Goal: Task Accomplishment & Management: Use online tool/utility

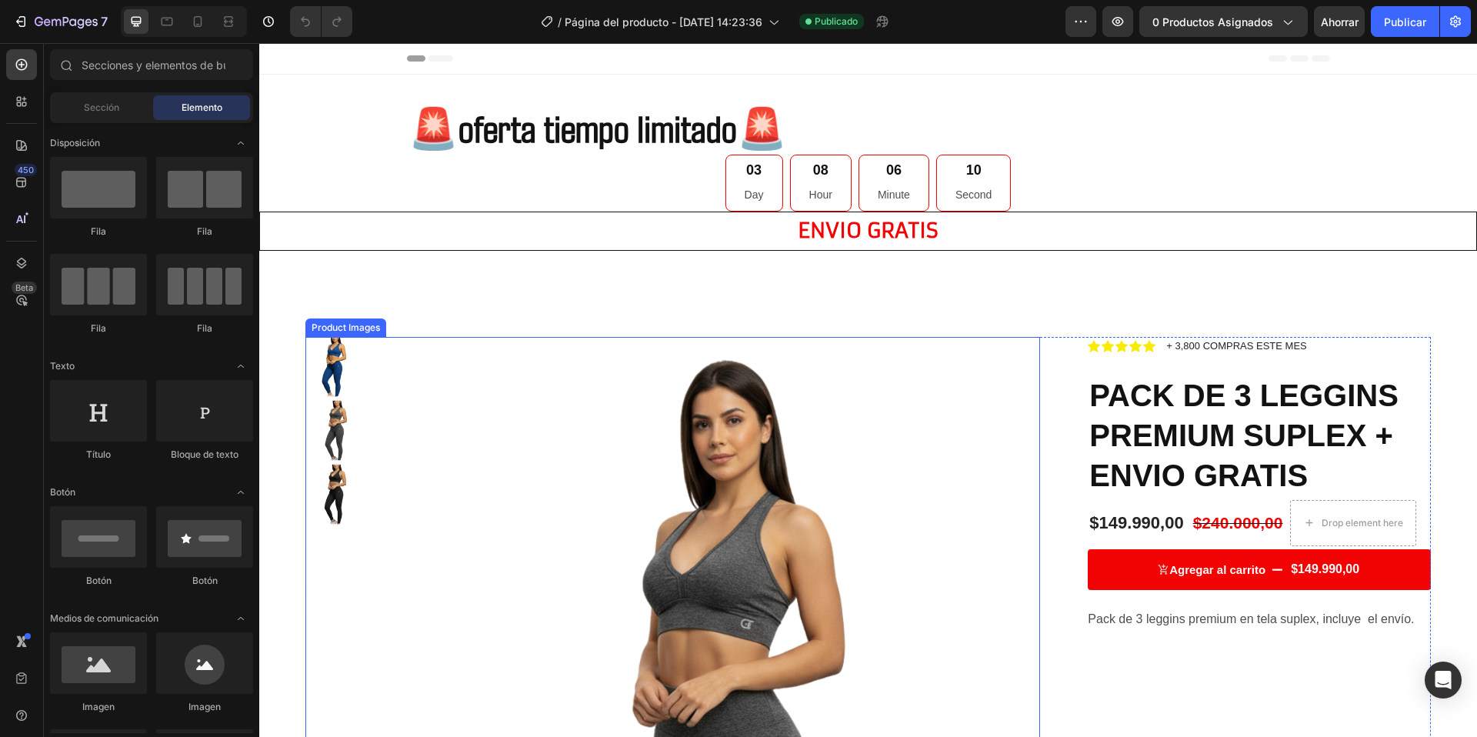
click at [345, 420] on img at bounding box center [335, 431] width 60 height 60
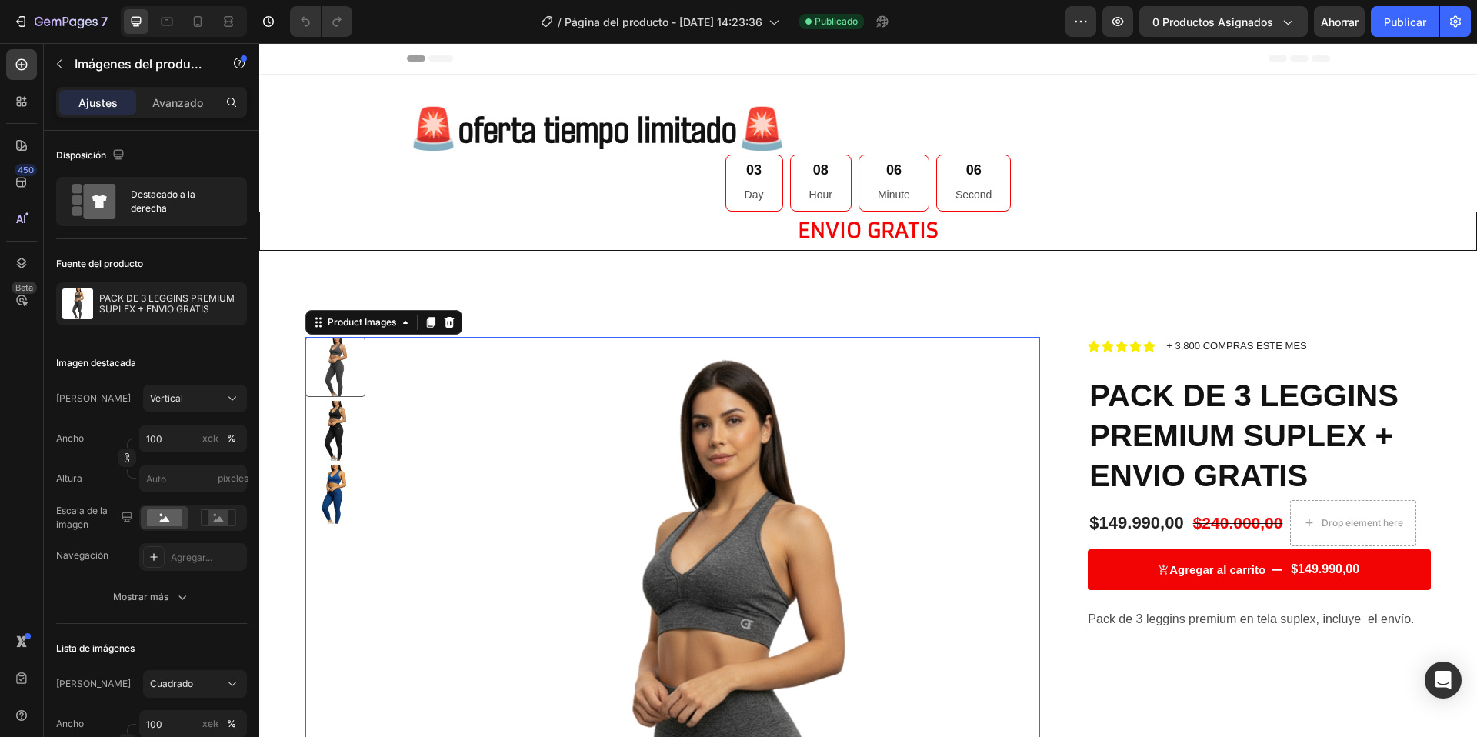
click at [330, 492] on img at bounding box center [335, 495] width 60 height 60
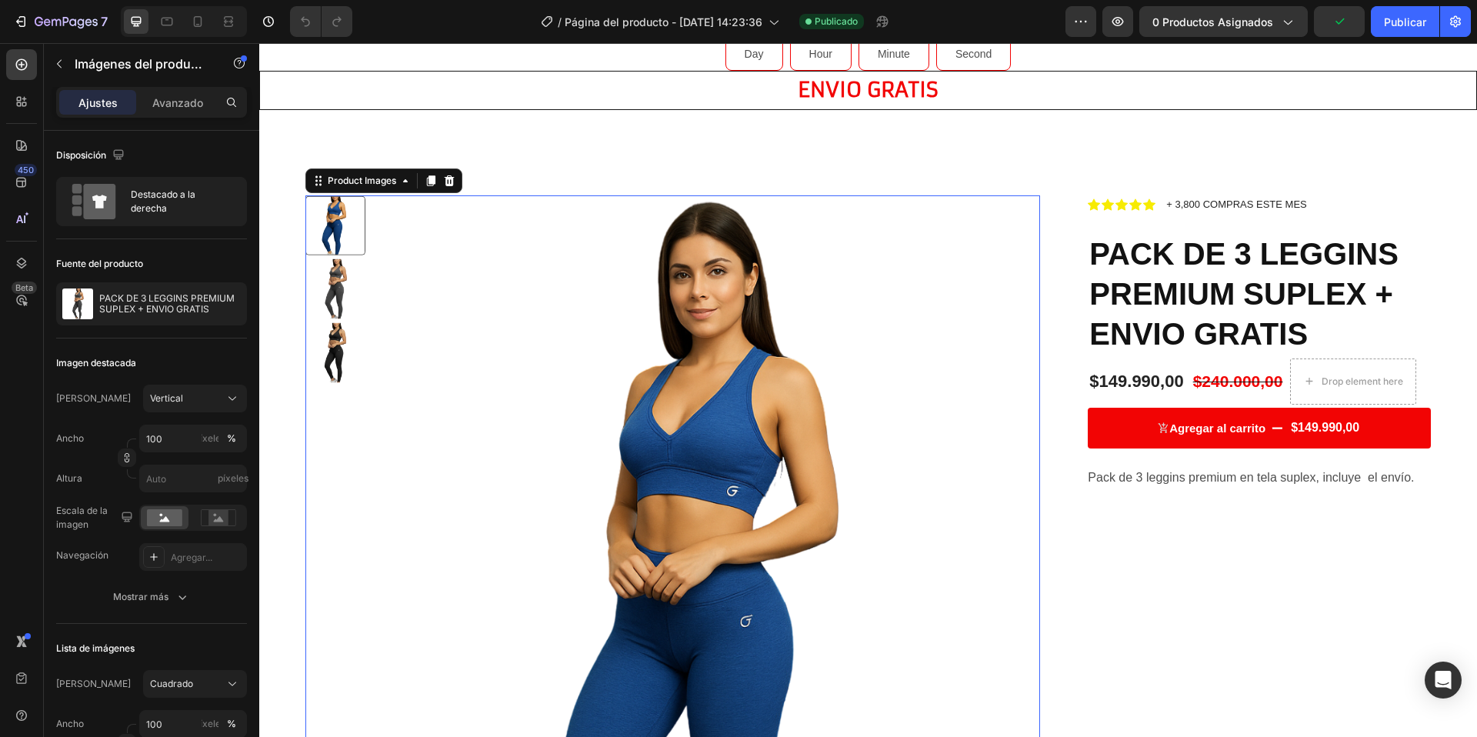
scroll to position [139, 0]
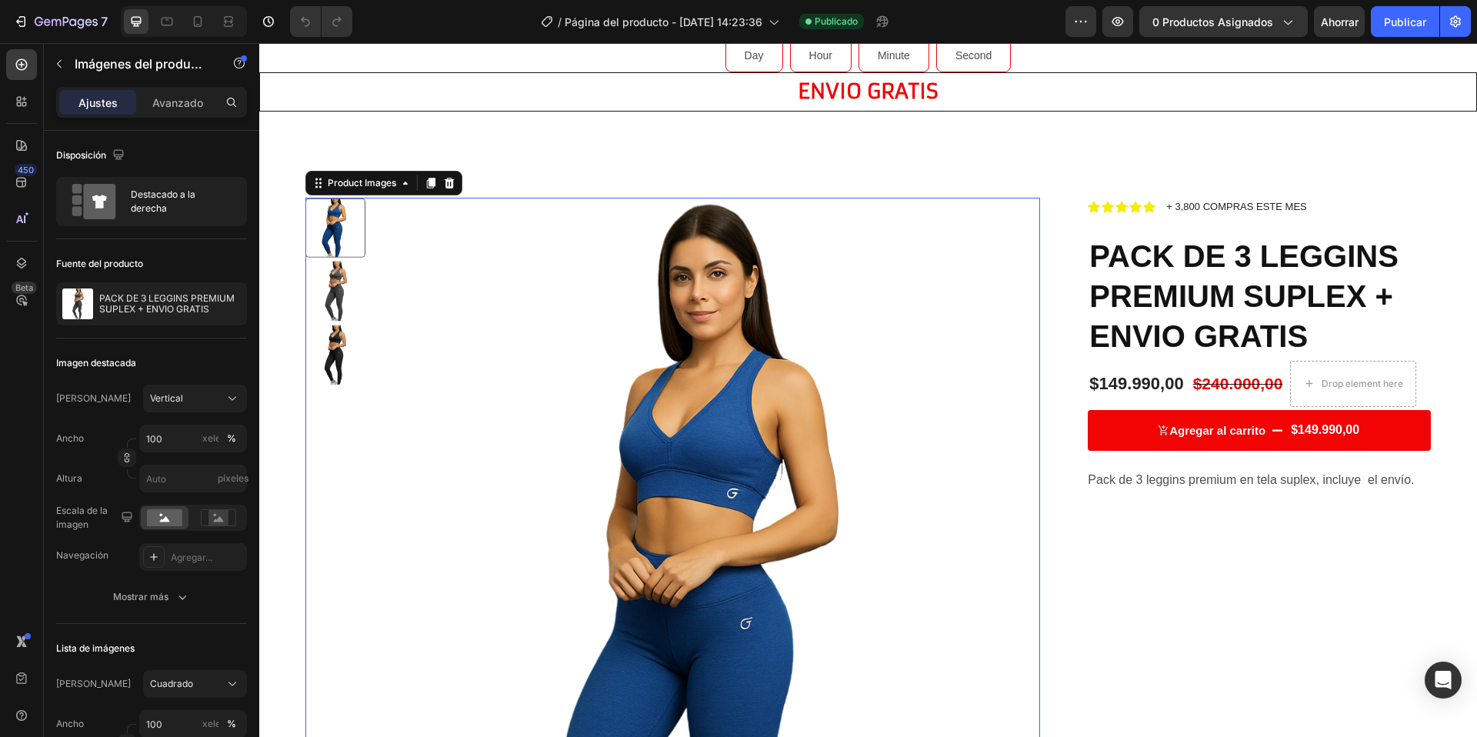
click at [347, 299] on img at bounding box center [335, 292] width 60 height 60
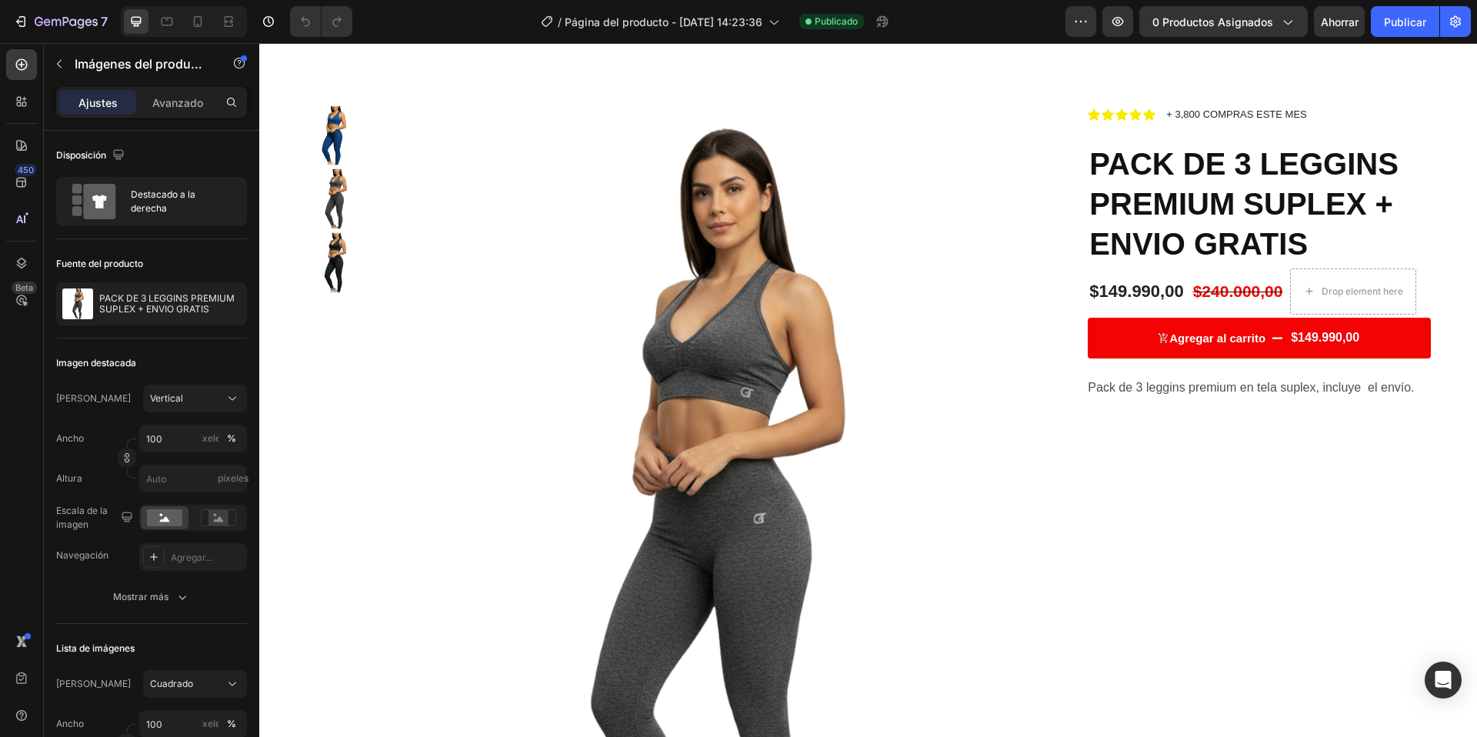
scroll to position [229, 0]
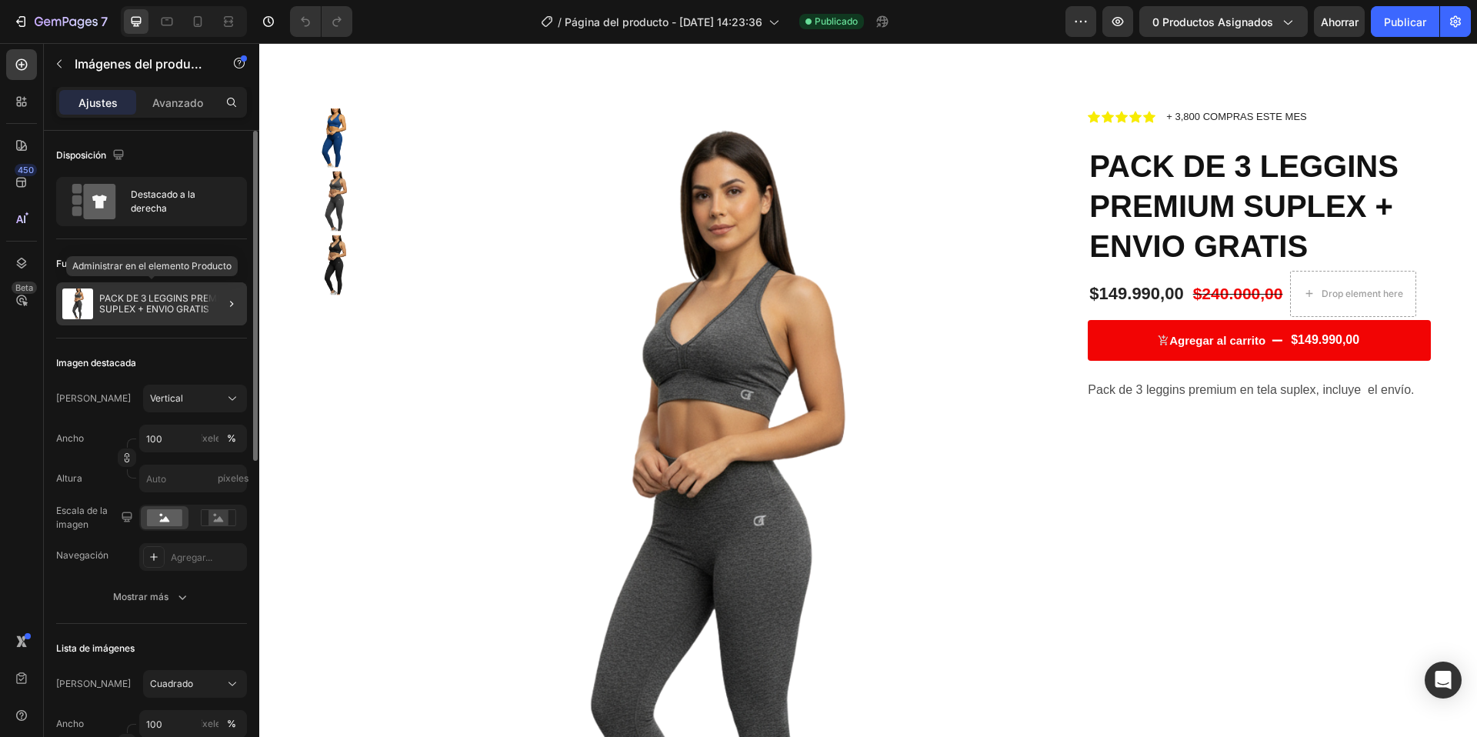
click at [164, 309] on font "PACK DE 3 LEGGINS PREMIUM SUPLEX + ENVIO GRATIS" at bounding box center [168, 303] width 138 height 22
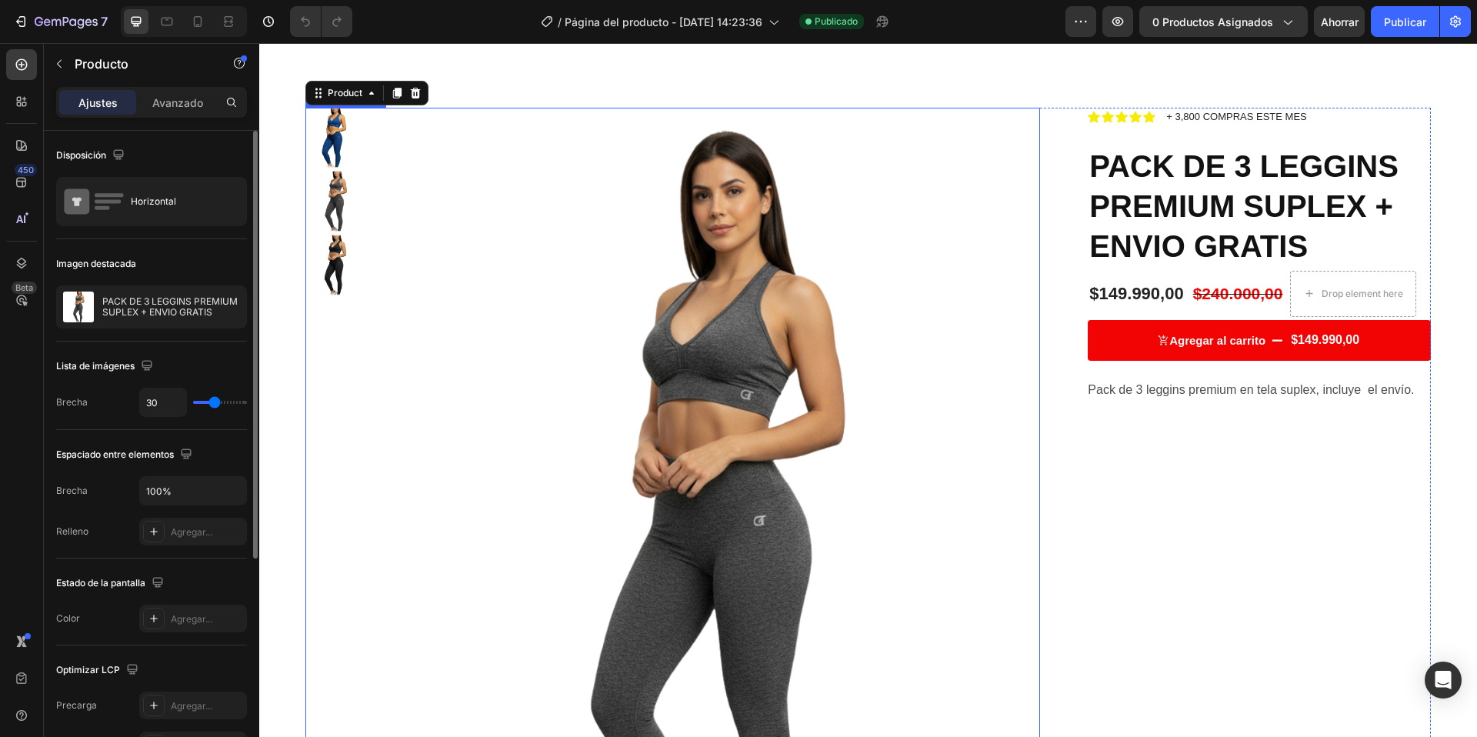
click at [333, 212] on img at bounding box center [335, 202] width 60 height 60
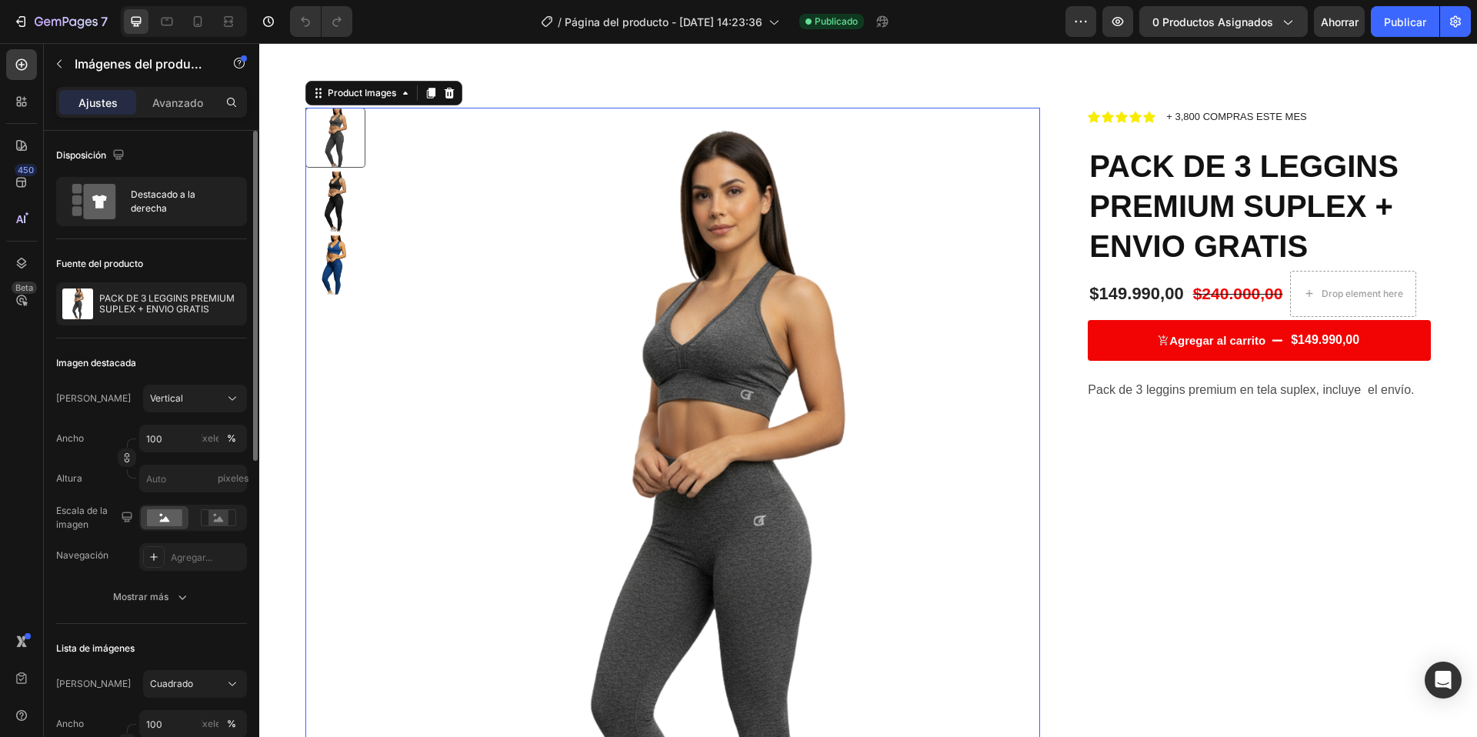
click at [334, 212] on img at bounding box center [335, 202] width 60 height 60
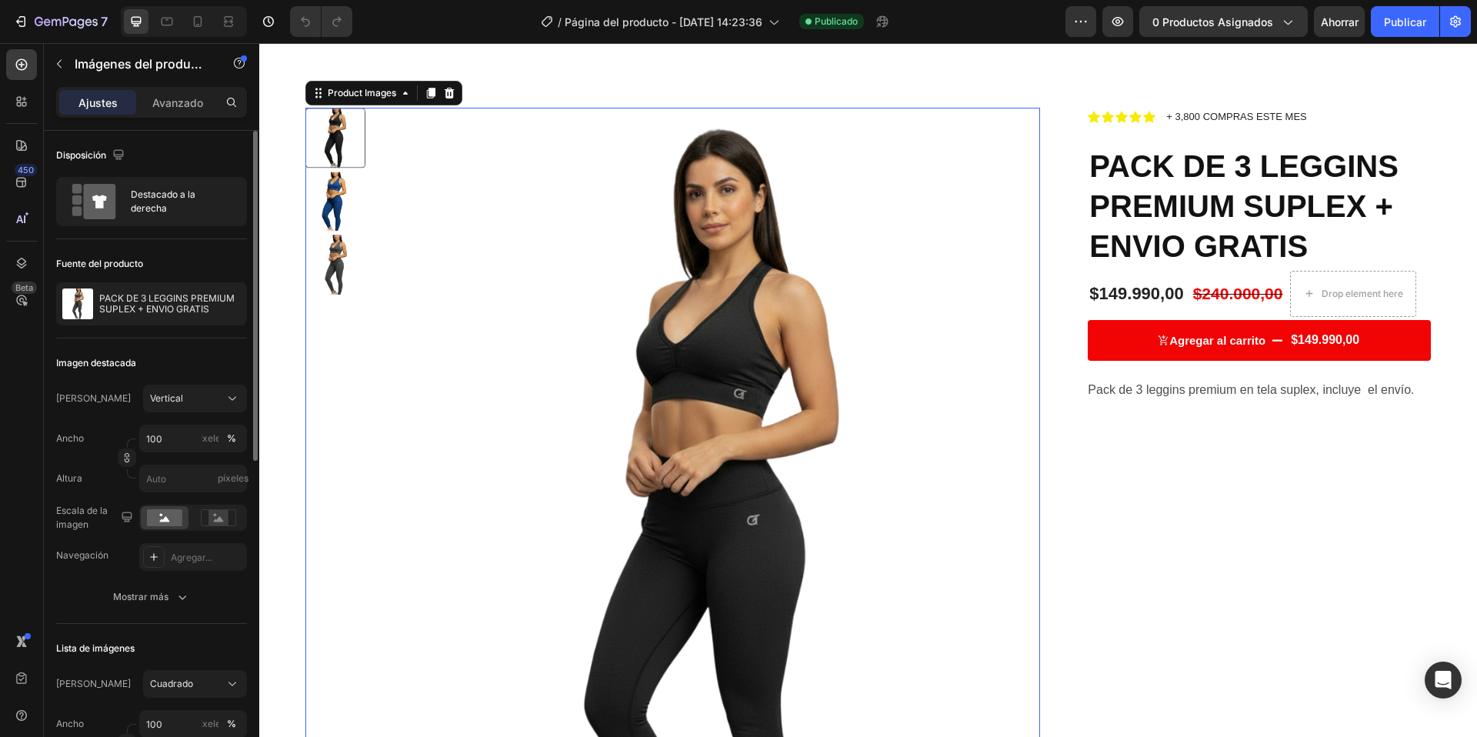
click at [334, 261] on img at bounding box center [335, 265] width 60 height 60
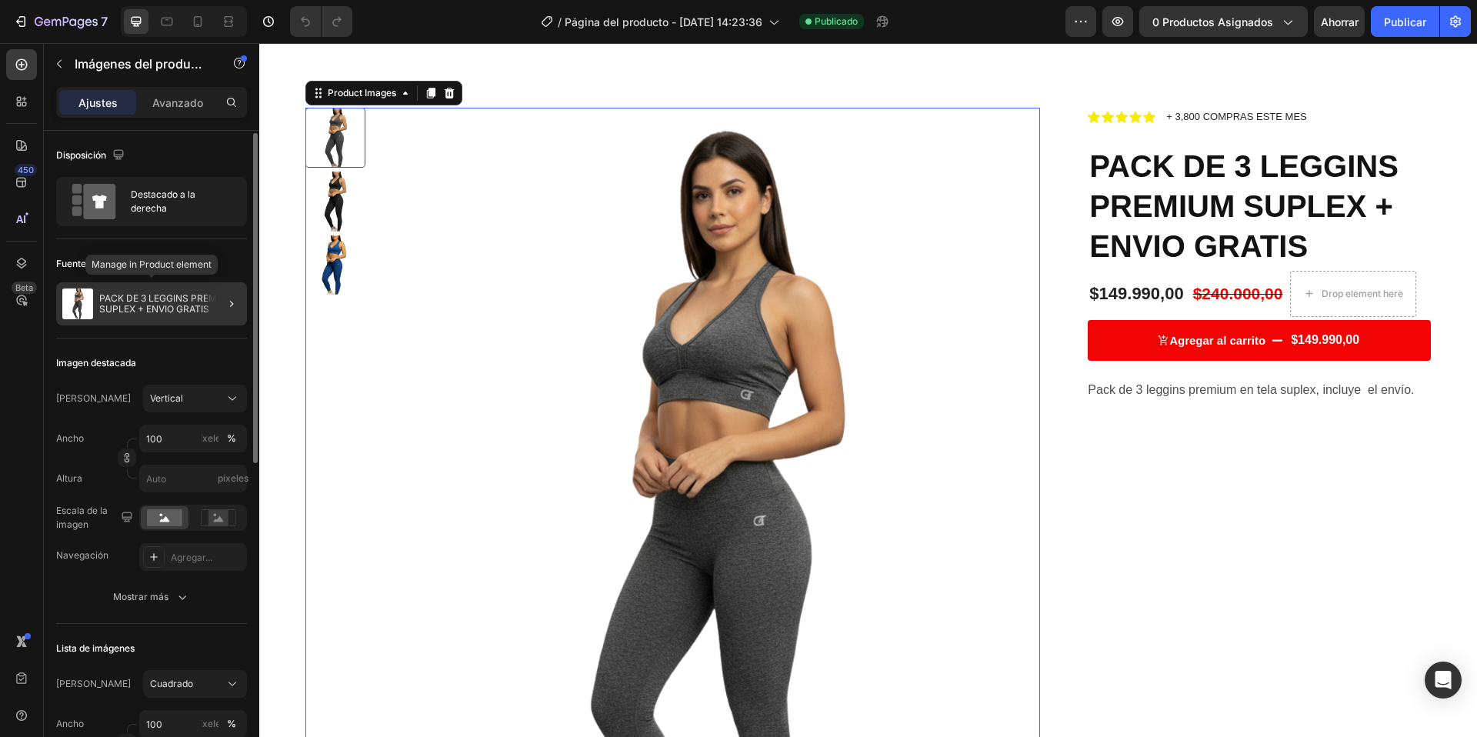
scroll to position [1, 0]
click at [94, 298] on div "PACK DE 3 LEGGINS PREMIUM SUPLEX + ENVIO GRATIS" at bounding box center [151, 303] width 191 height 43
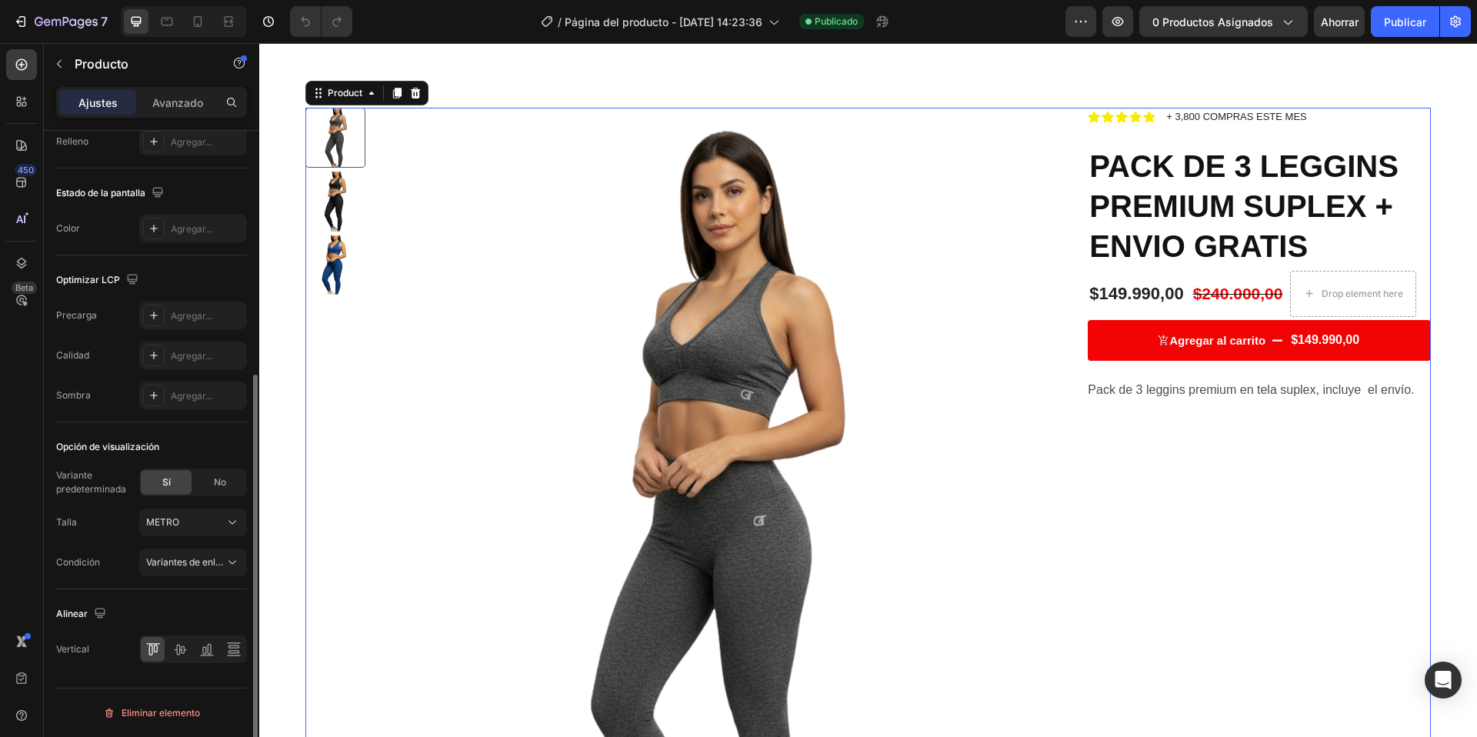
scroll to position [0, 0]
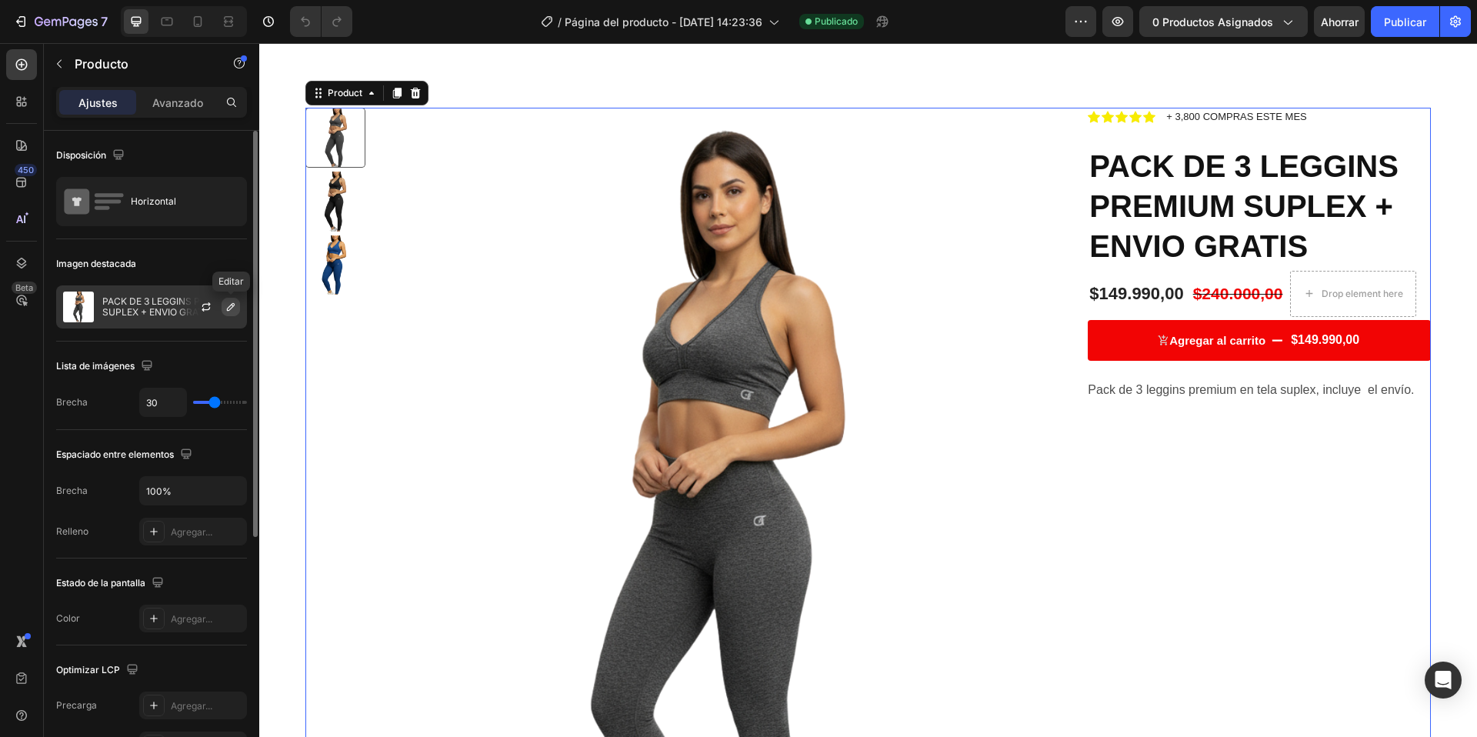
click at [232, 303] on icon "button" at bounding box center [231, 307] width 8 height 8
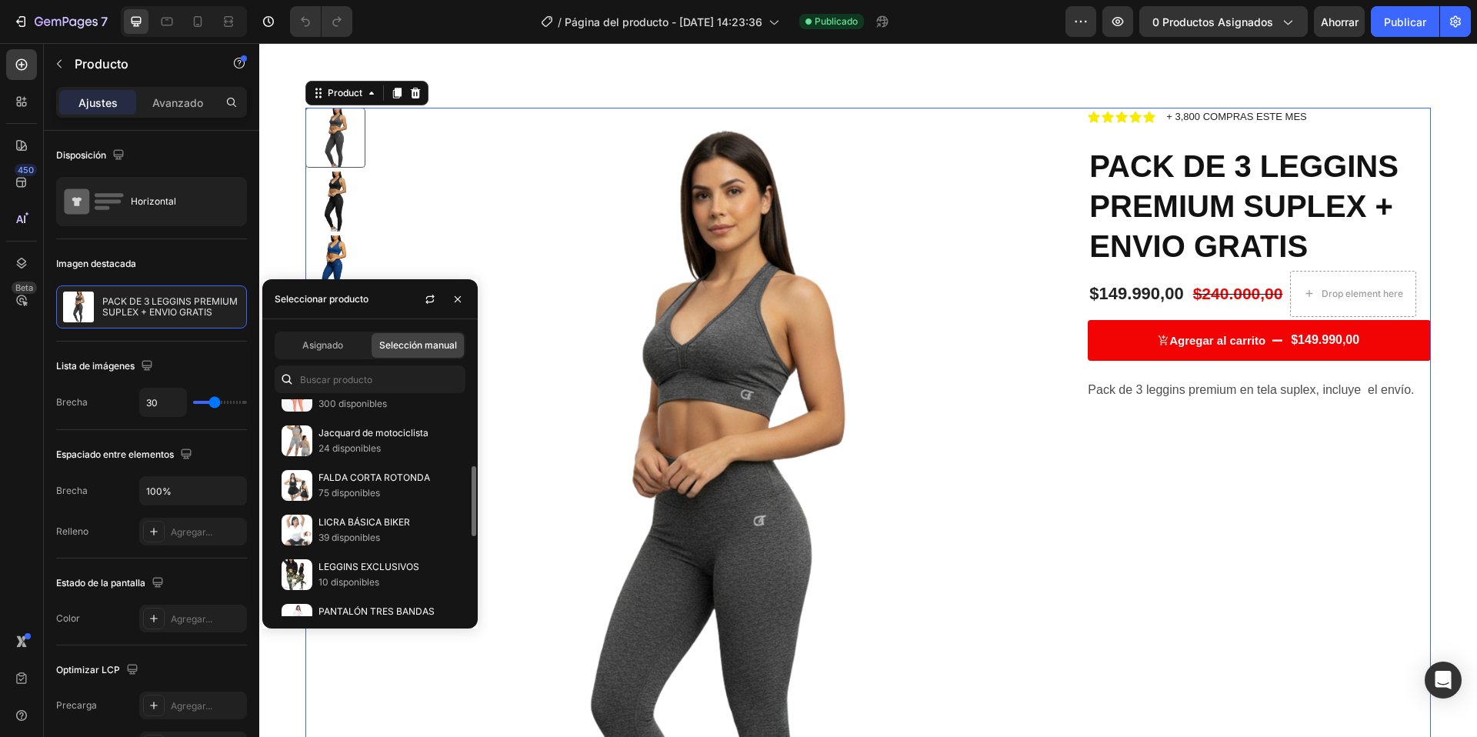
scroll to position [205, 0]
click at [395, 341] on font "Selección manual" at bounding box center [418, 345] width 78 height 12
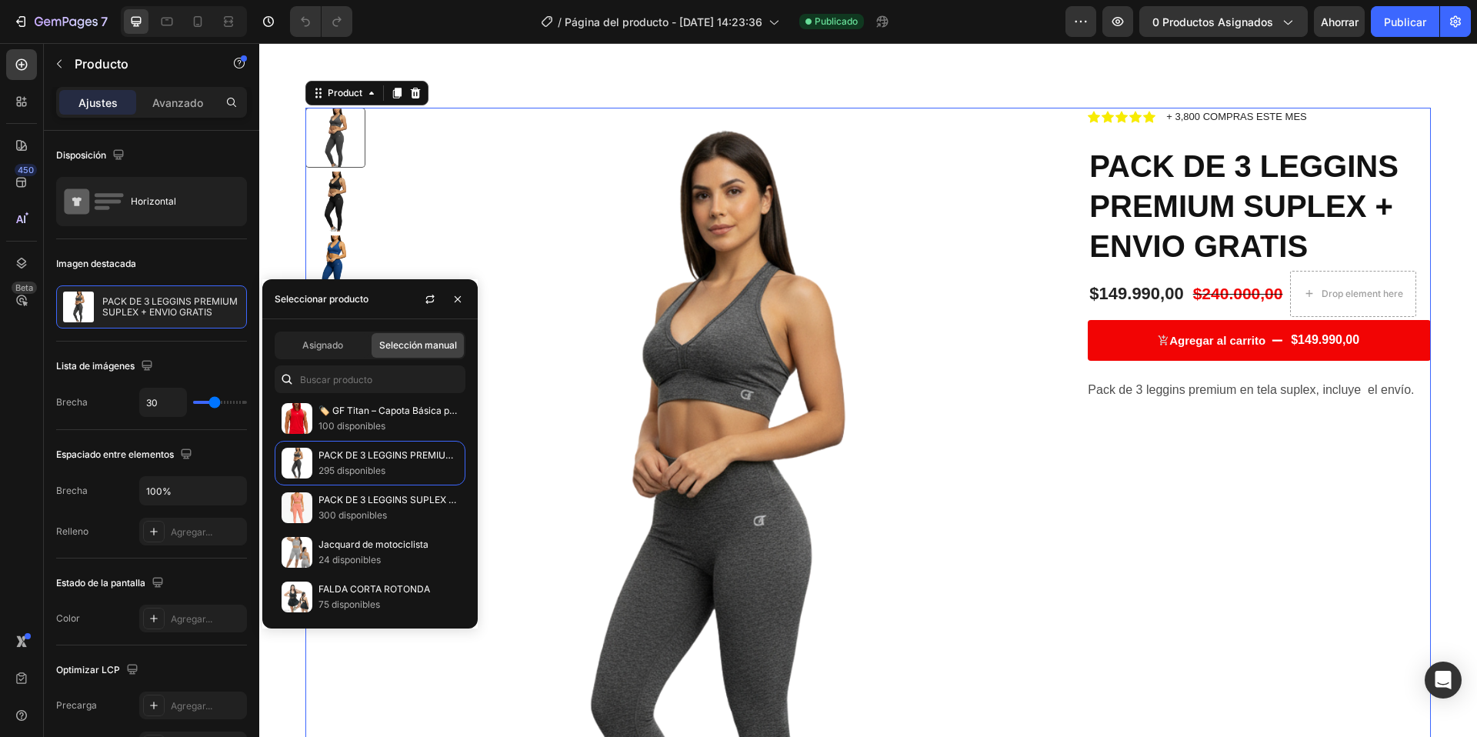
scroll to position [0, 0]
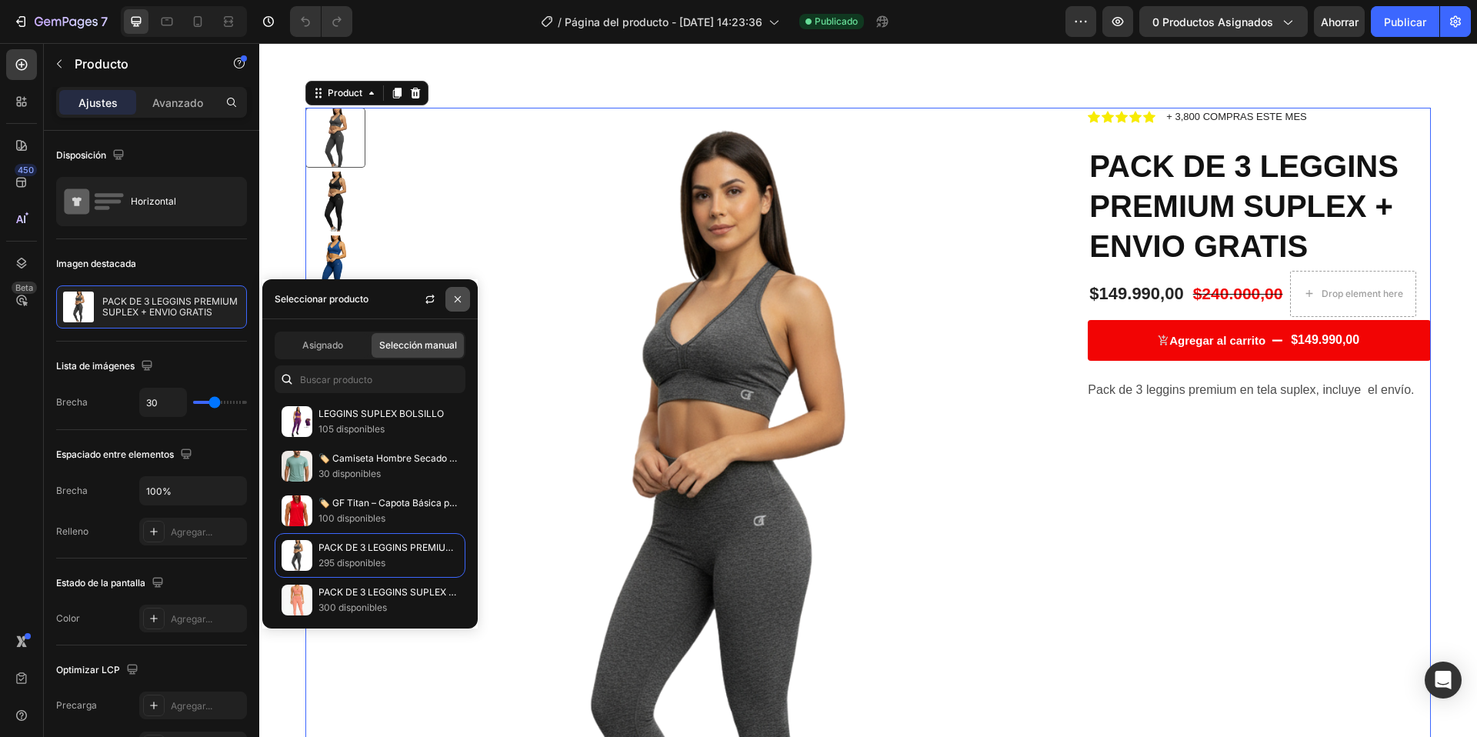
drag, startPoint x: 455, startPoint y: 302, endPoint x: 194, endPoint y: 265, distance: 264.2
click at [455, 302] on icon "button" at bounding box center [458, 299] width 12 height 12
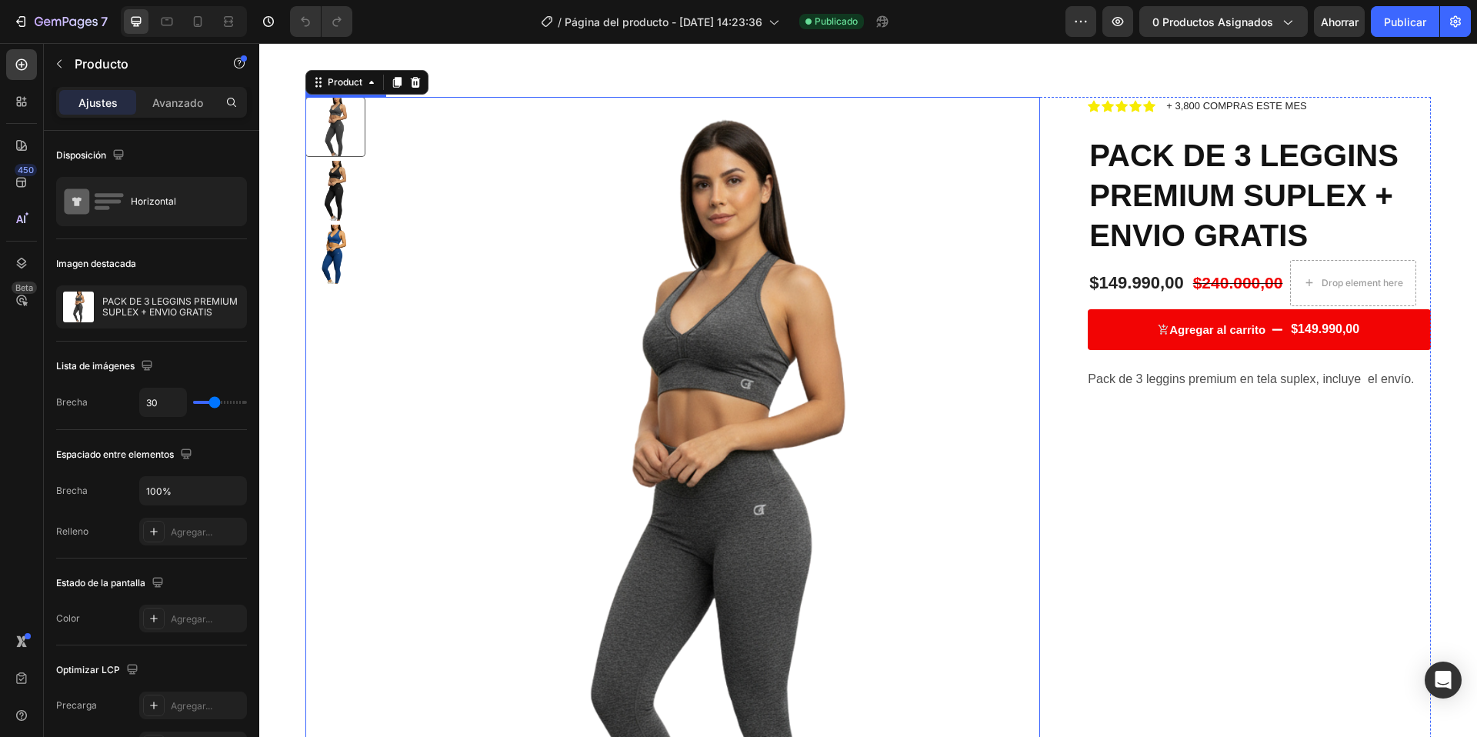
scroll to position [238, 0]
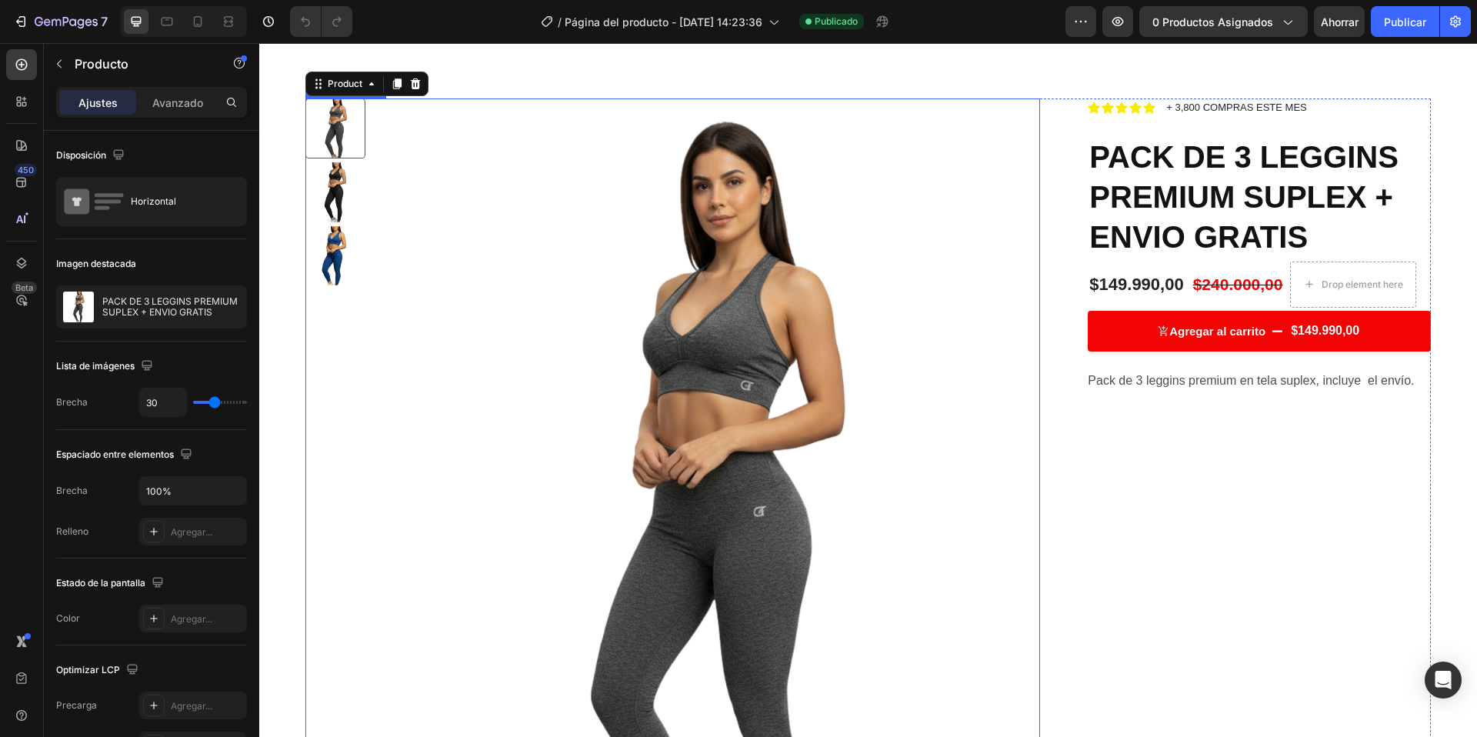
click at [337, 232] on img at bounding box center [335, 256] width 60 height 60
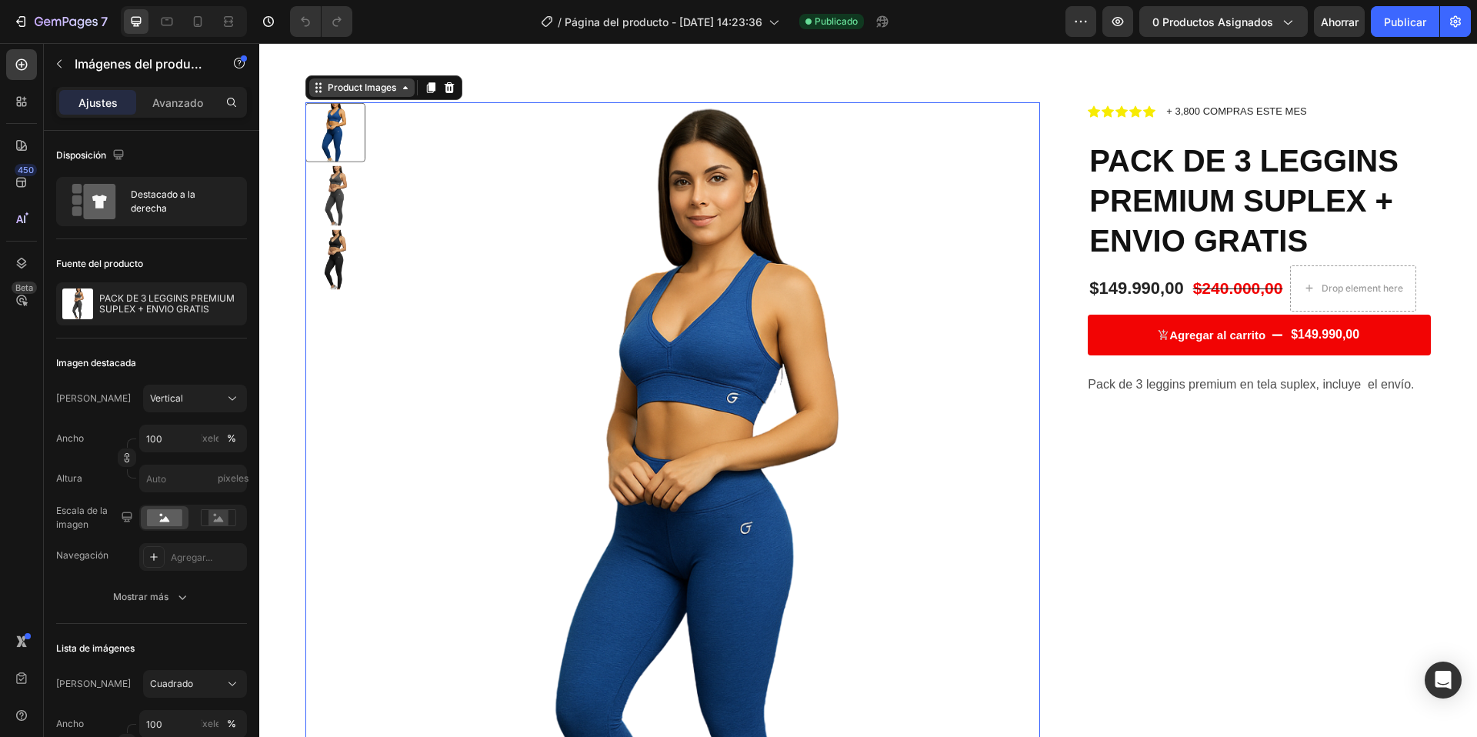
click at [371, 93] on div "Product Images" at bounding box center [362, 88] width 75 height 14
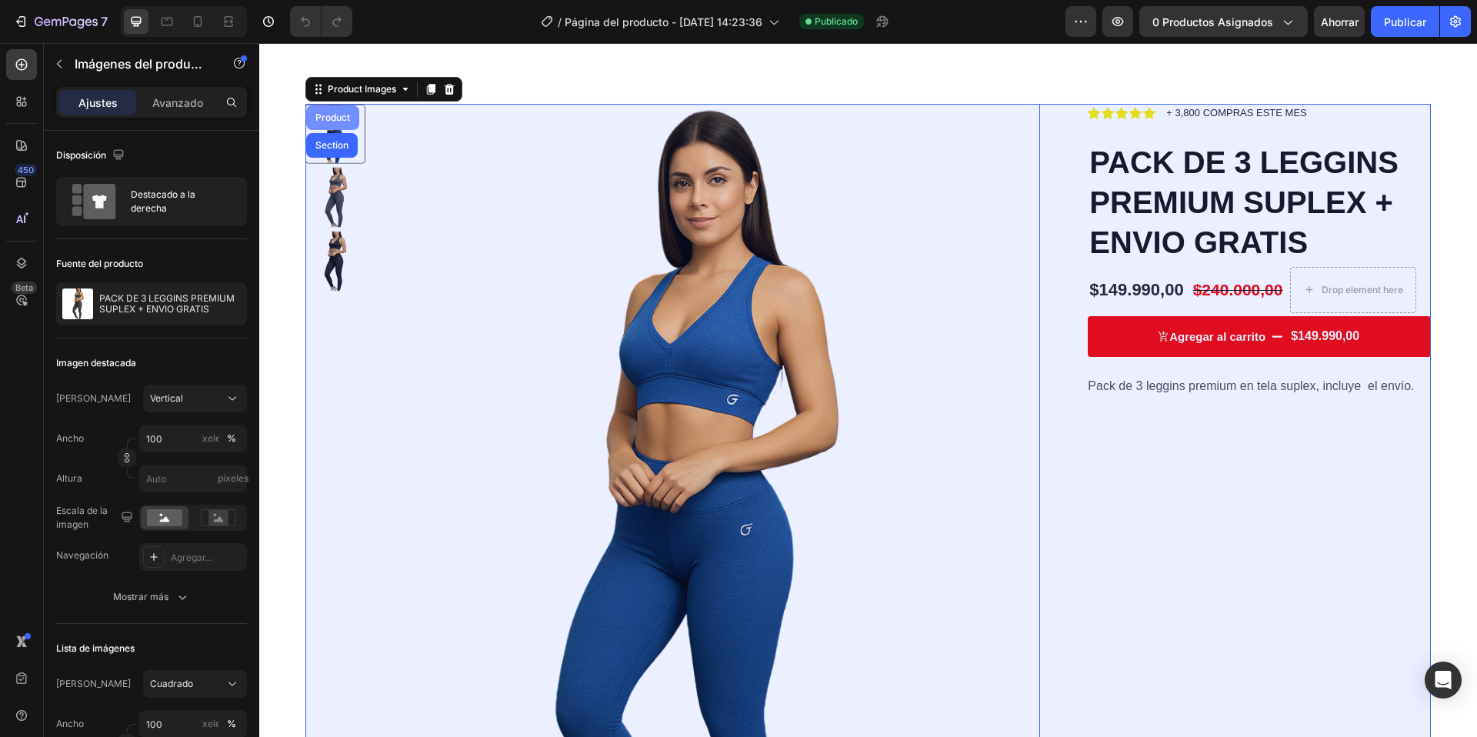
click at [338, 118] on div "Product" at bounding box center [332, 117] width 41 height 9
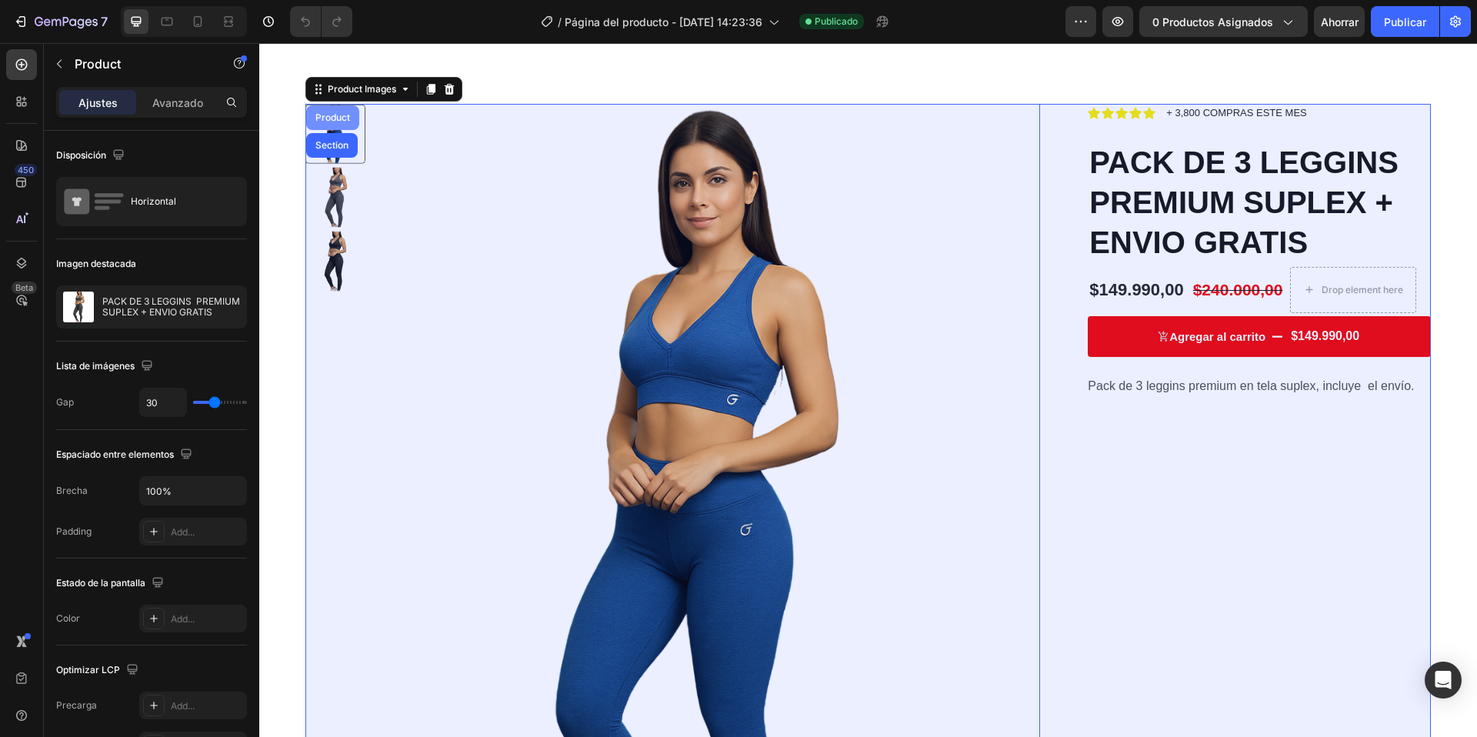
scroll to position [233, 0]
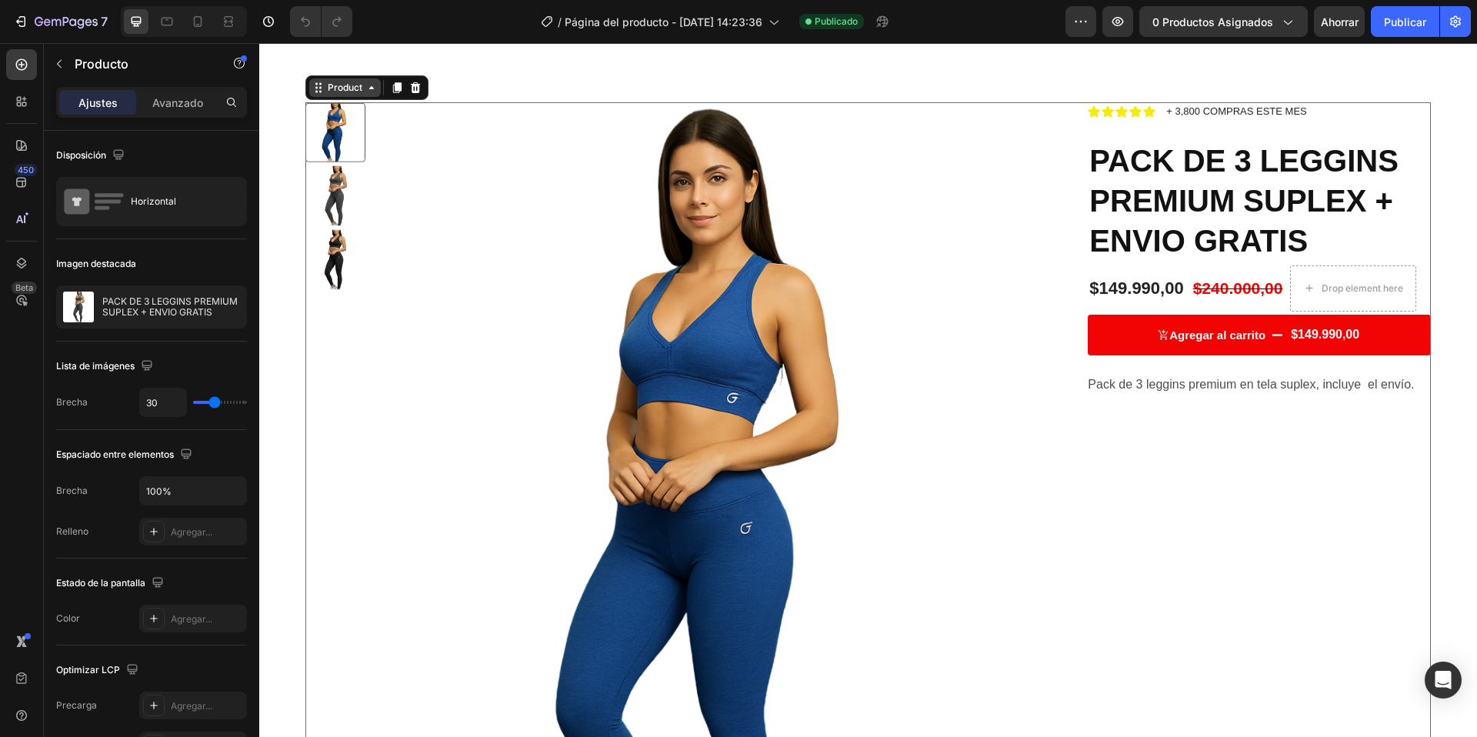
click at [369, 88] on icon at bounding box center [371, 88] width 12 height 12
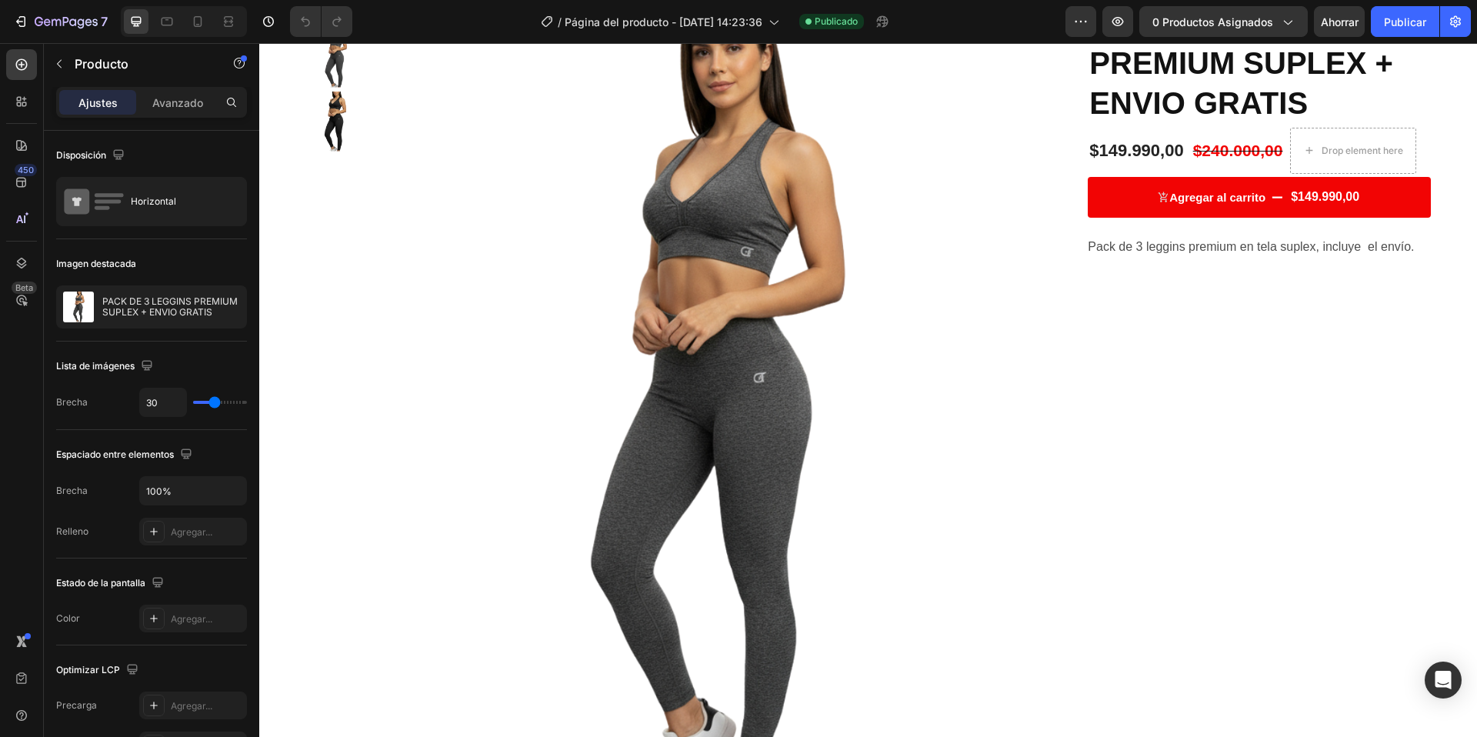
scroll to position [370, 0]
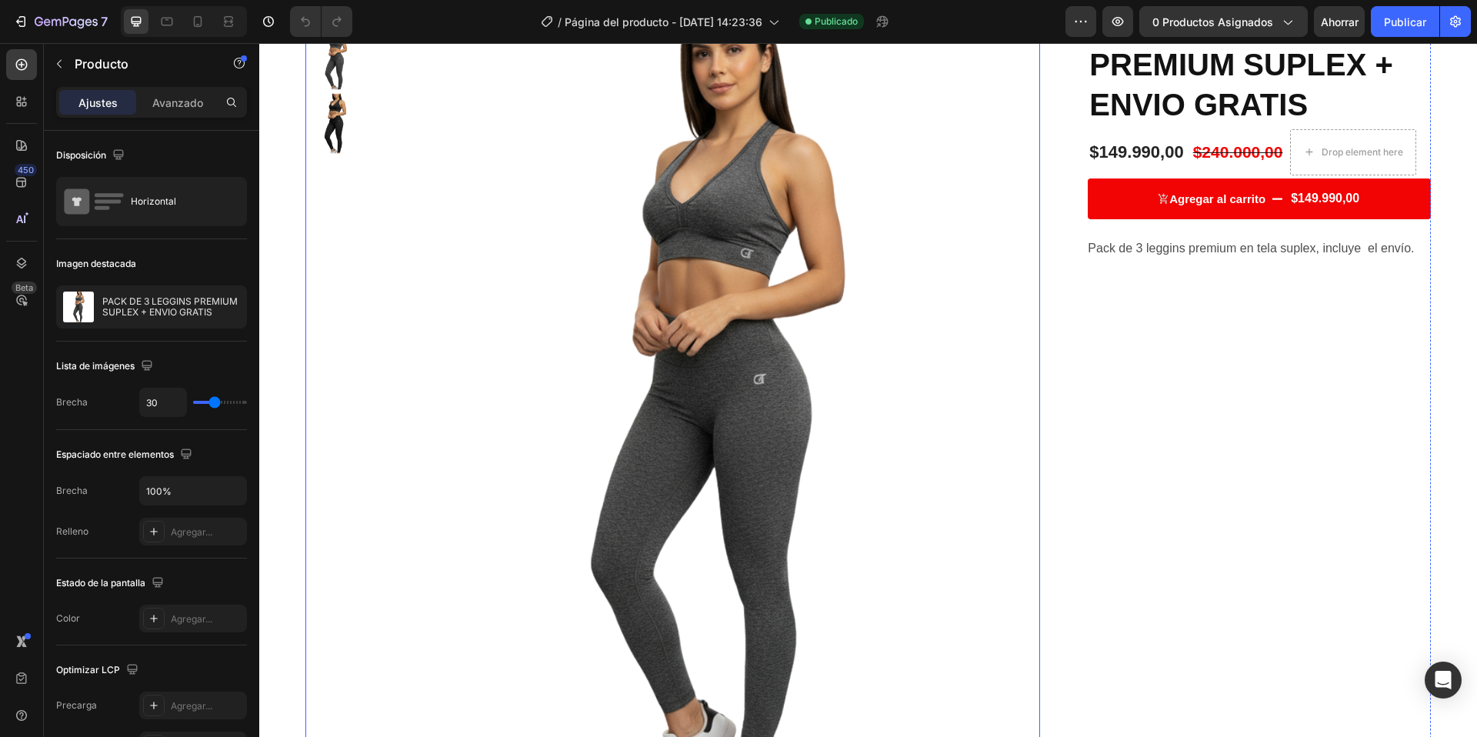
click at [559, 310] on img at bounding box center [712, 403] width 657 height 875
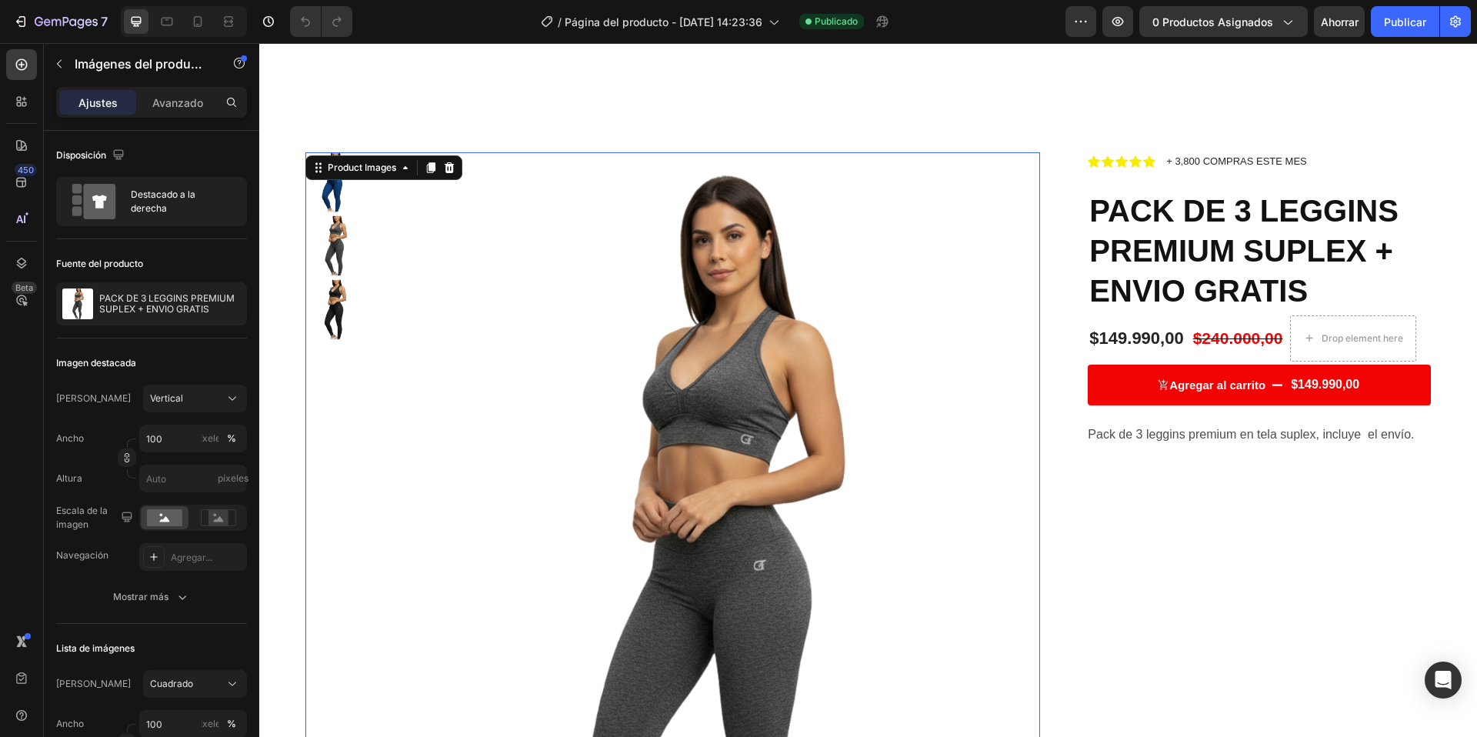
scroll to position [102, 0]
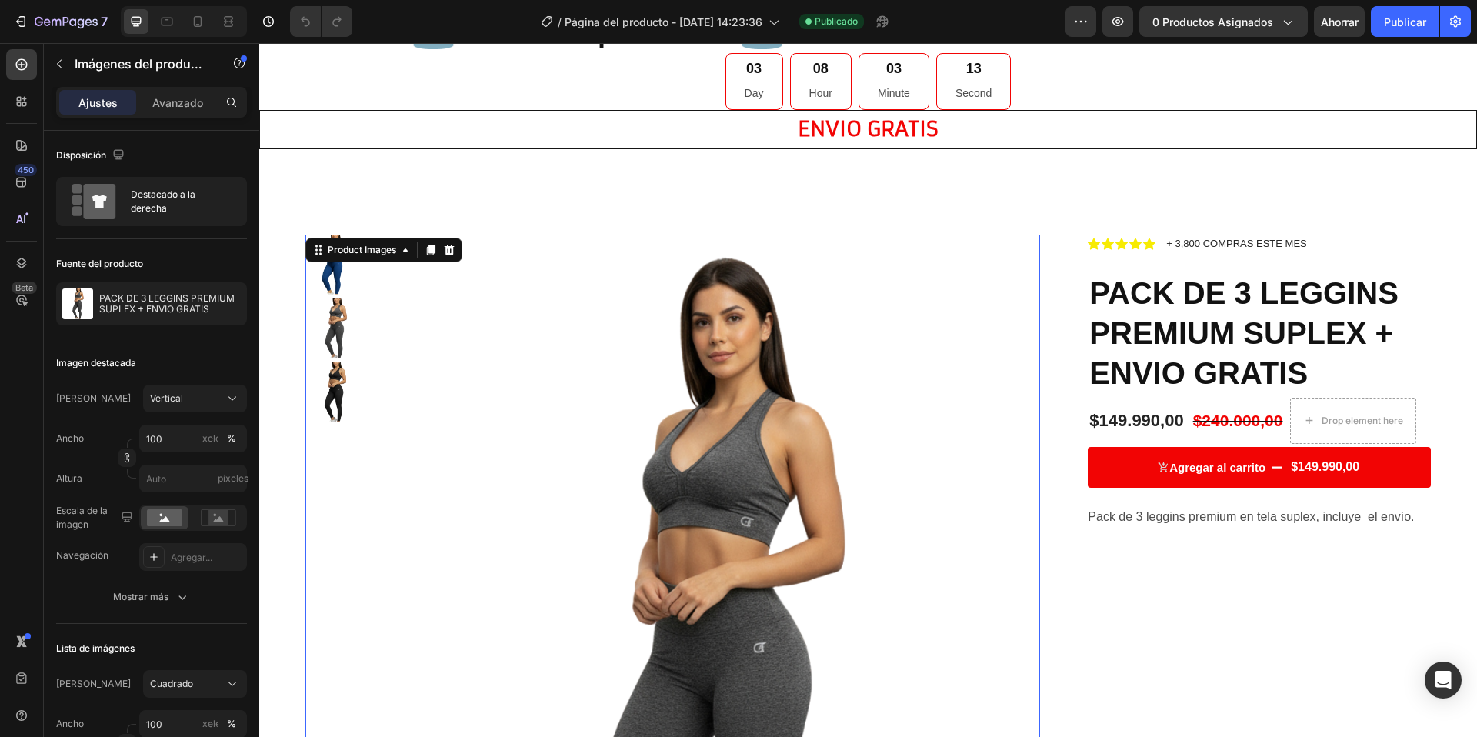
click at [340, 320] on img at bounding box center [335, 328] width 60 height 60
click at [335, 381] on img at bounding box center [335, 393] width 60 height 60
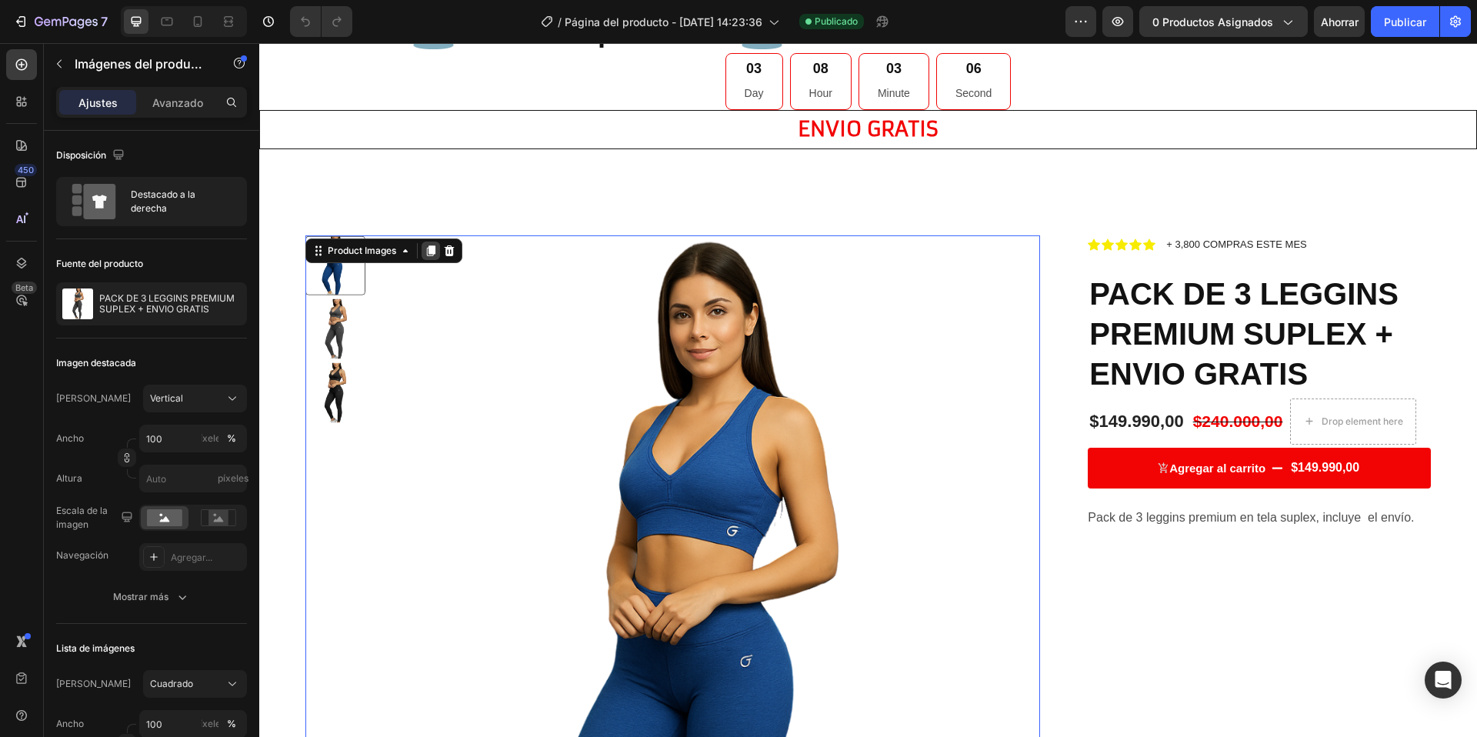
click at [435, 252] on icon at bounding box center [431, 251] width 8 height 11
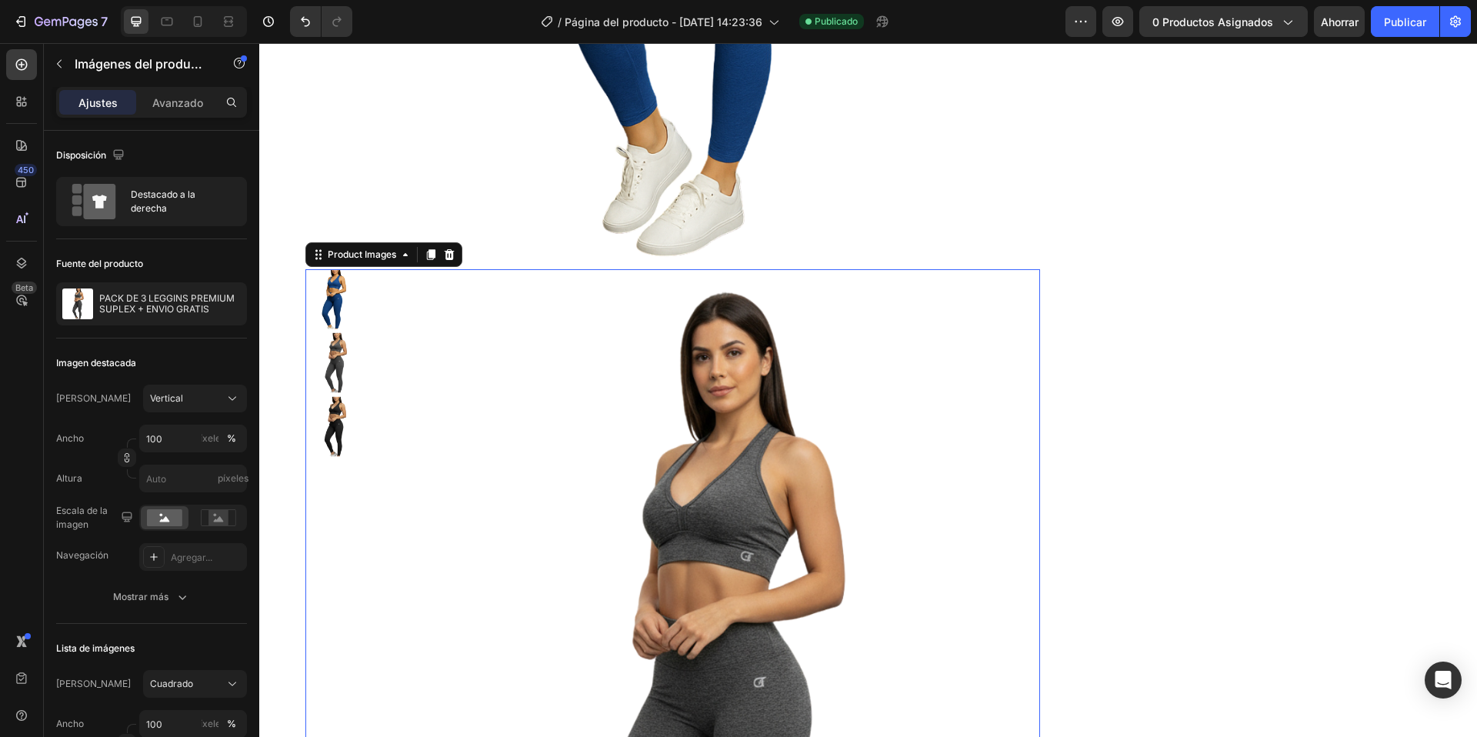
scroll to position [1087, 0]
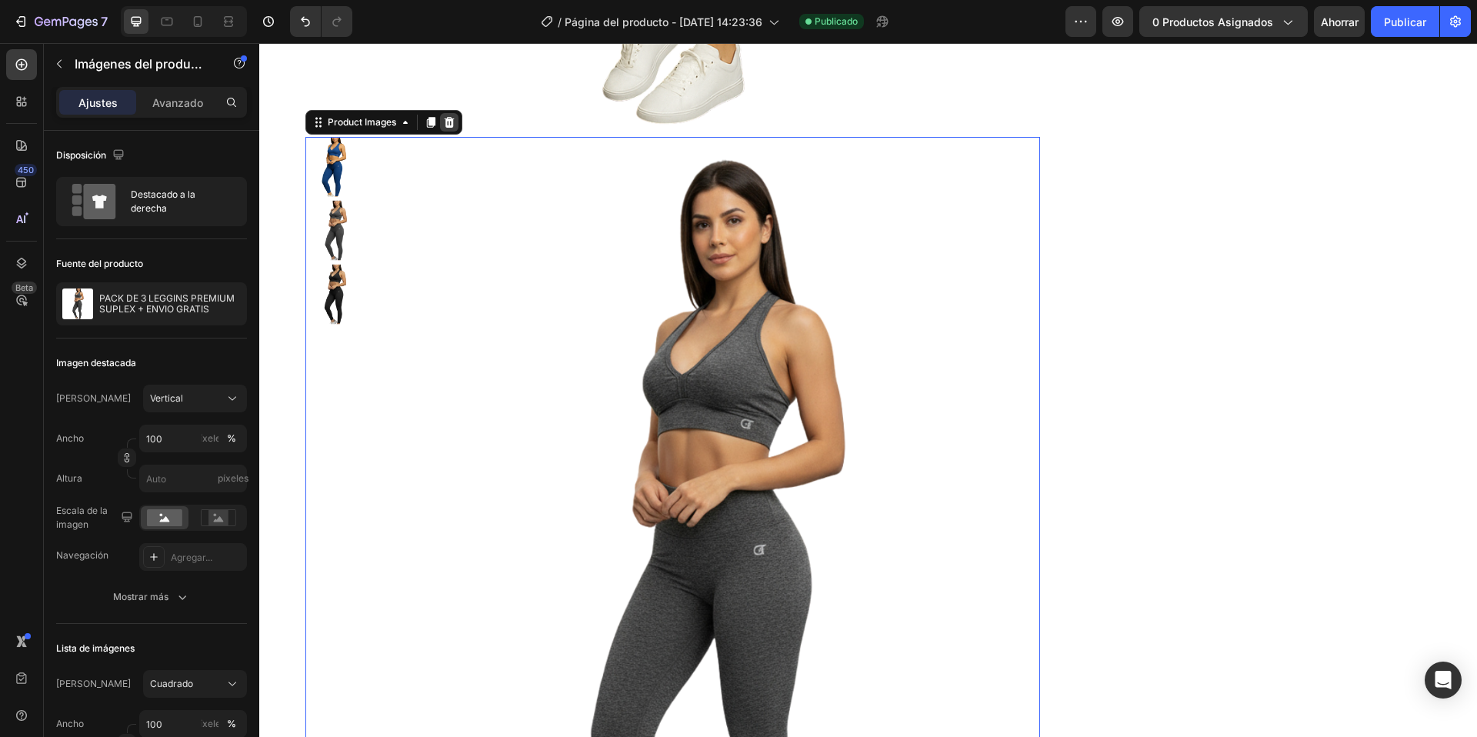
click at [455, 123] on icon at bounding box center [449, 122] width 12 height 12
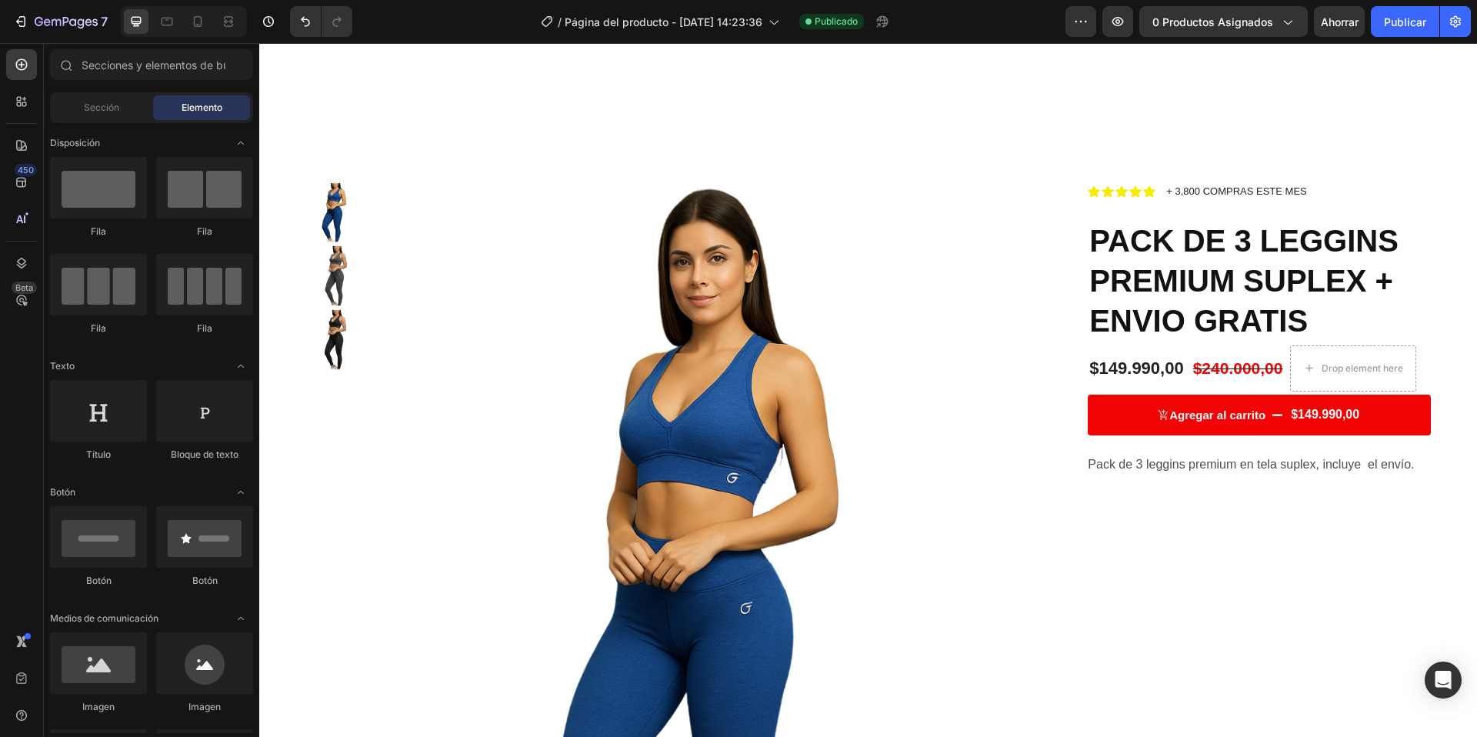
scroll to position [0, 0]
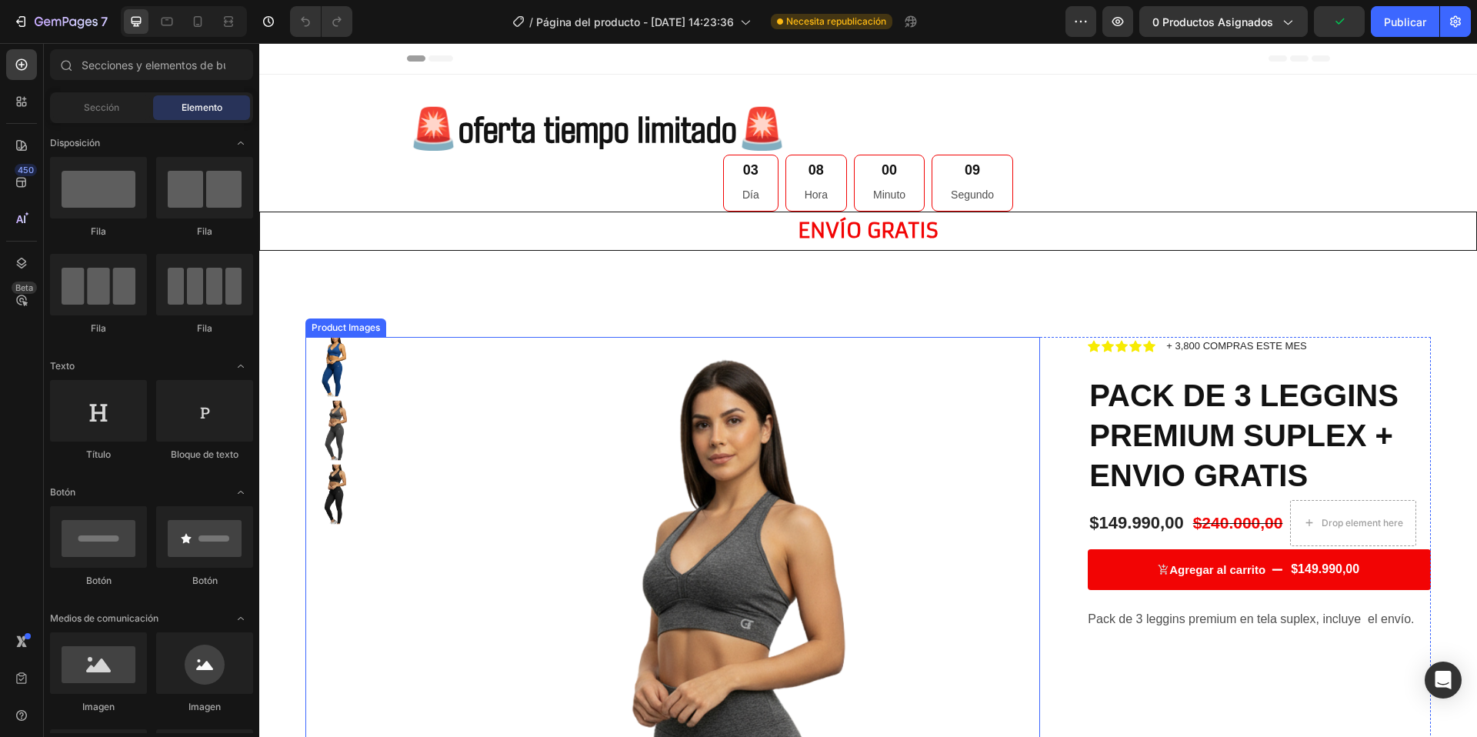
click at [329, 374] on img at bounding box center [335, 367] width 60 height 60
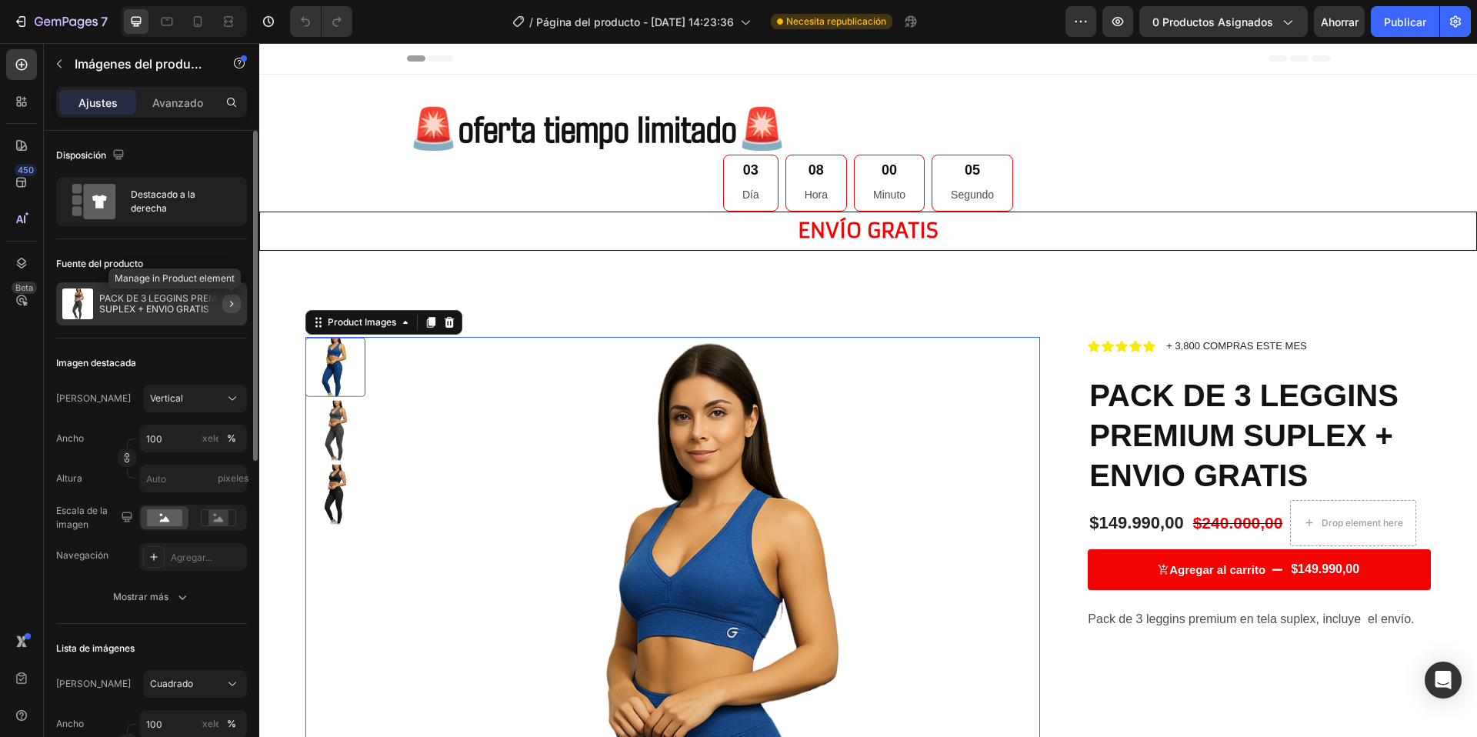
click at [234, 303] on icon "button" at bounding box center [231, 304] width 12 height 12
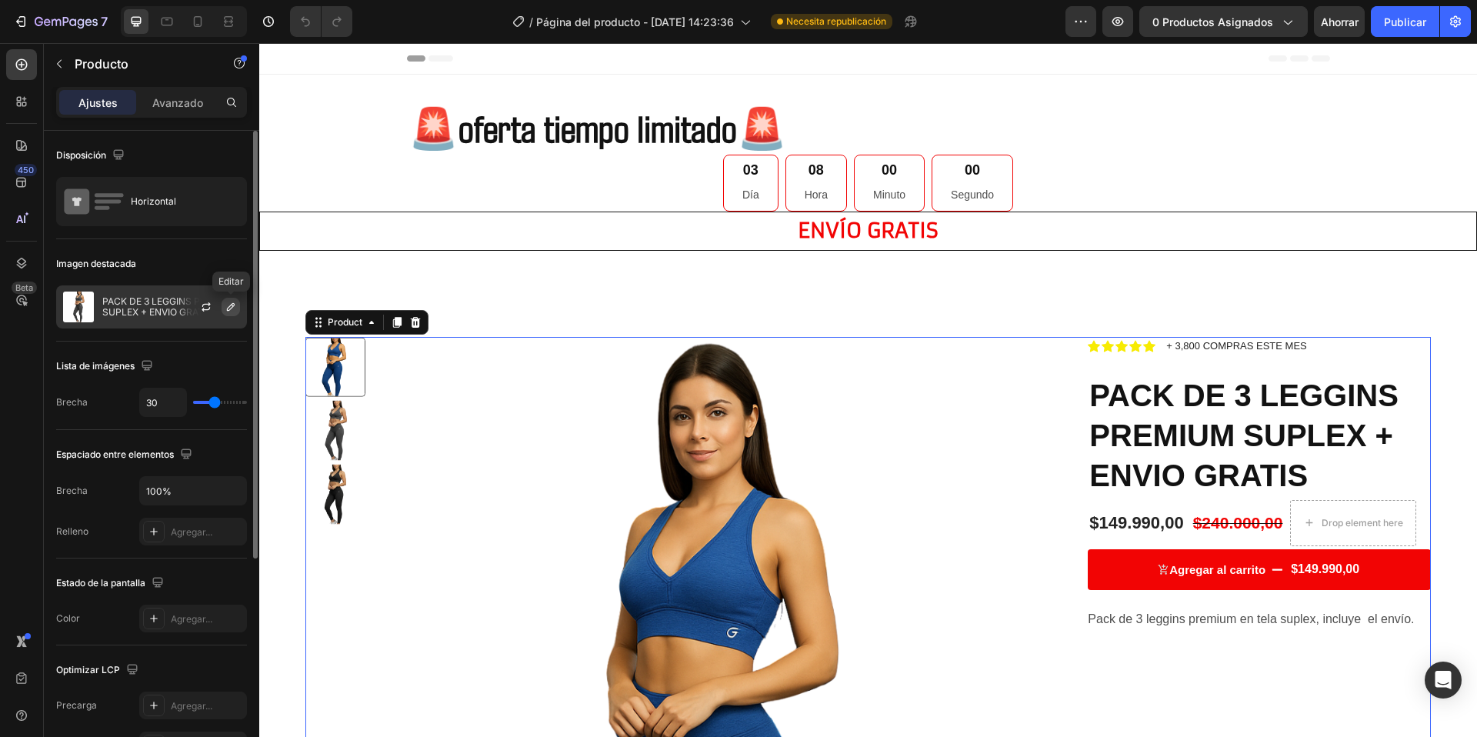
click at [234, 298] on button "button" at bounding box center [231, 307] width 18 height 18
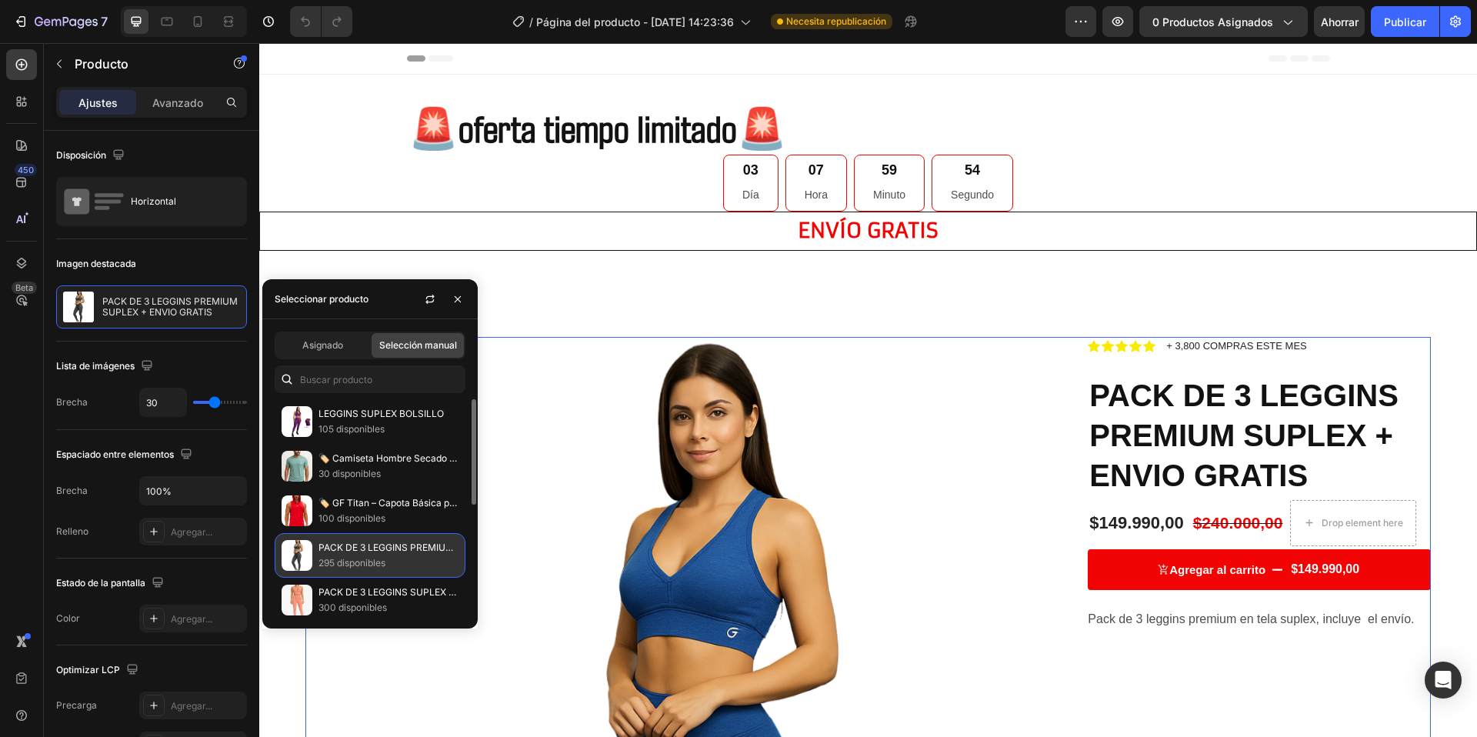
click at [296, 547] on img at bounding box center [297, 555] width 31 height 31
click at [344, 554] on p "PACK DE 3 LEGGINS PREMIUM SUPLEX + ENVIO GRATIS" at bounding box center [388, 547] width 140 height 15
click at [368, 557] on font "295 disponibles" at bounding box center [351, 563] width 67 height 12
click at [368, 545] on font "PACK DE 3 LEGGINS PREMIUM SUPLEX + ENVIO GRATIS" at bounding box center [442, 548] width 248 height 12
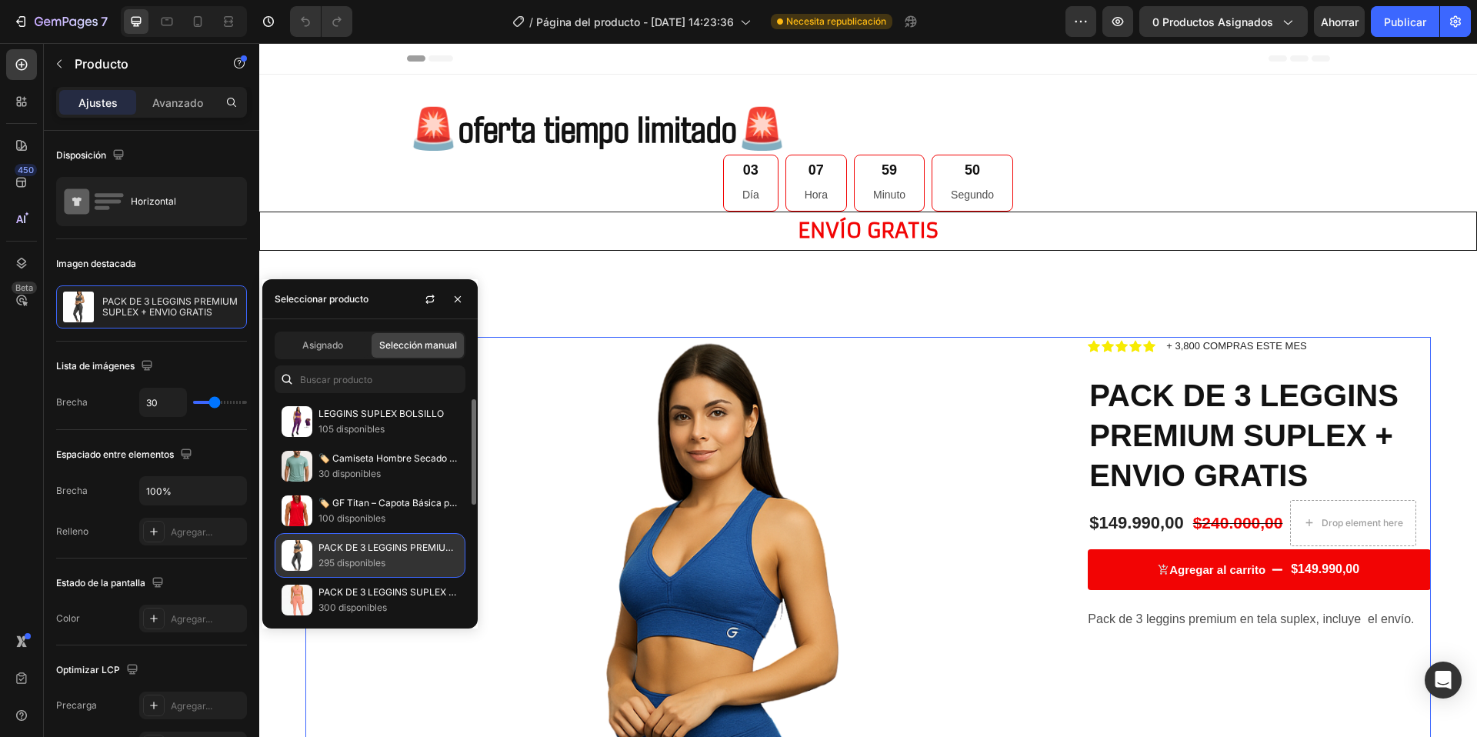
click at [368, 545] on font "PACK DE 3 LEGGINS PREMIUM SUPLEX + ENVIO GRATIS" at bounding box center [442, 548] width 248 height 12
click at [307, 548] on img at bounding box center [297, 555] width 31 height 31
click at [308, 589] on img at bounding box center [297, 600] width 31 height 31
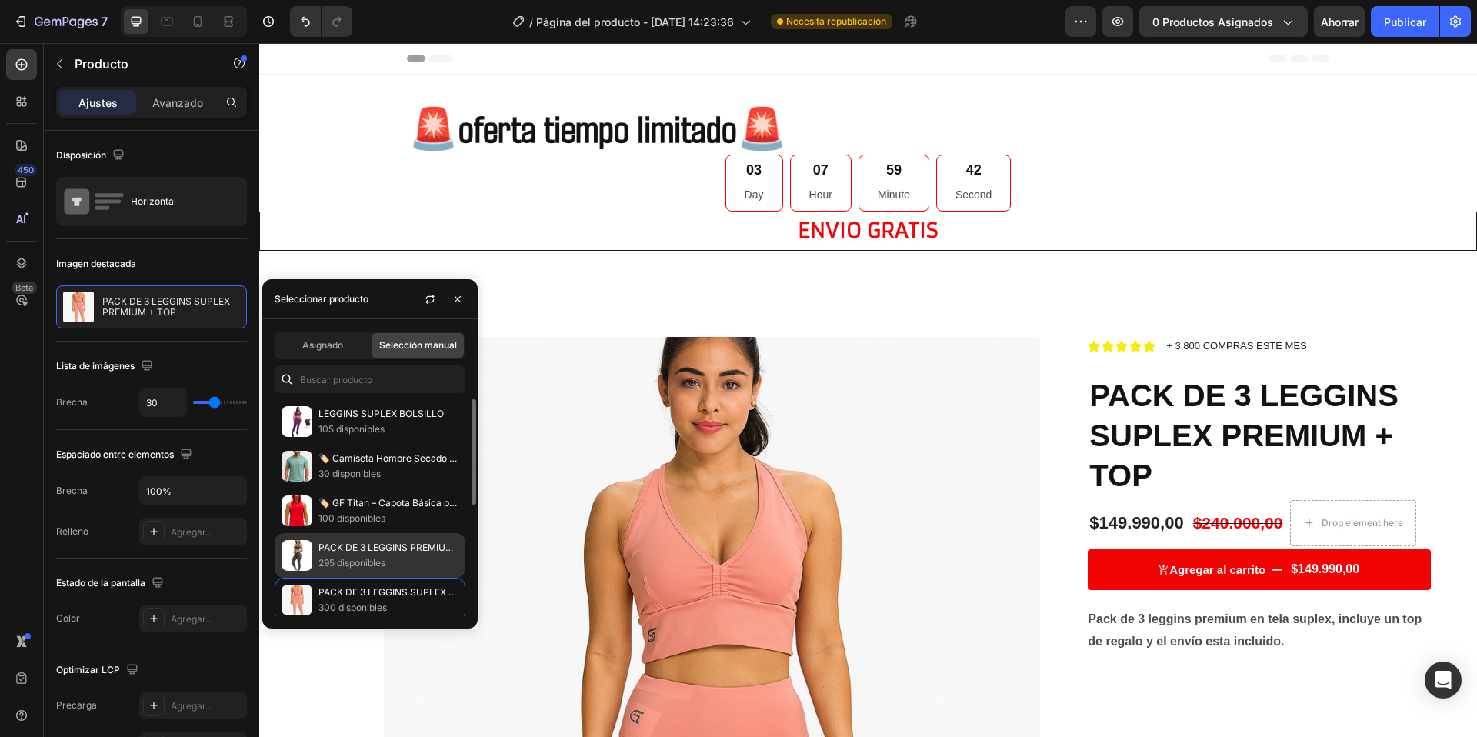
click at [332, 545] on font "PACK DE 3 LEGGINS PREMIUM SUPLEX + ENVIO GRATIS" at bounding box center [442, 548] width 248 height 12
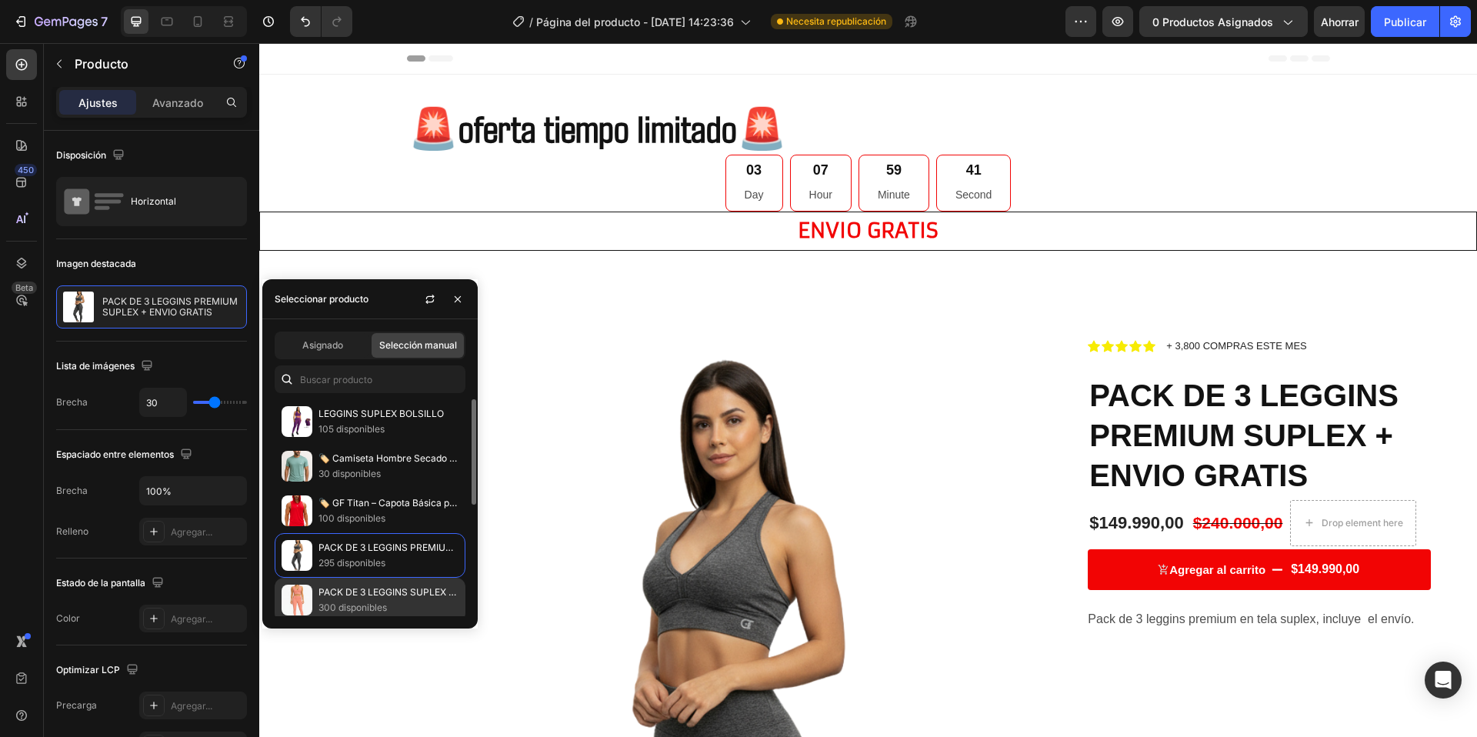
scroll to position [1, 0]
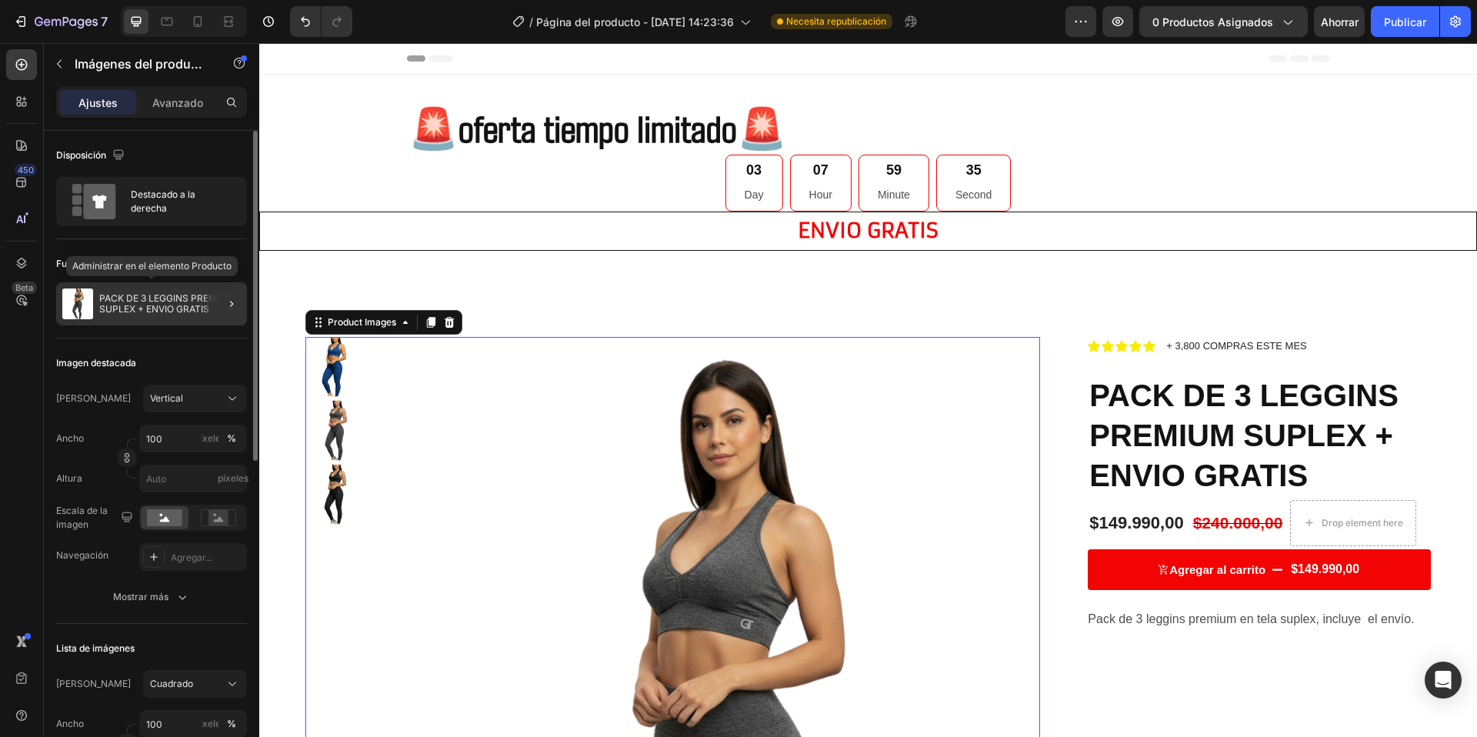
click at [167, 315] on div "PACK DE 3 LEGGINS PREMIUM SUPLEX + ENVIO GRATIS" at bounding box center [151, 303] width 191 height 43
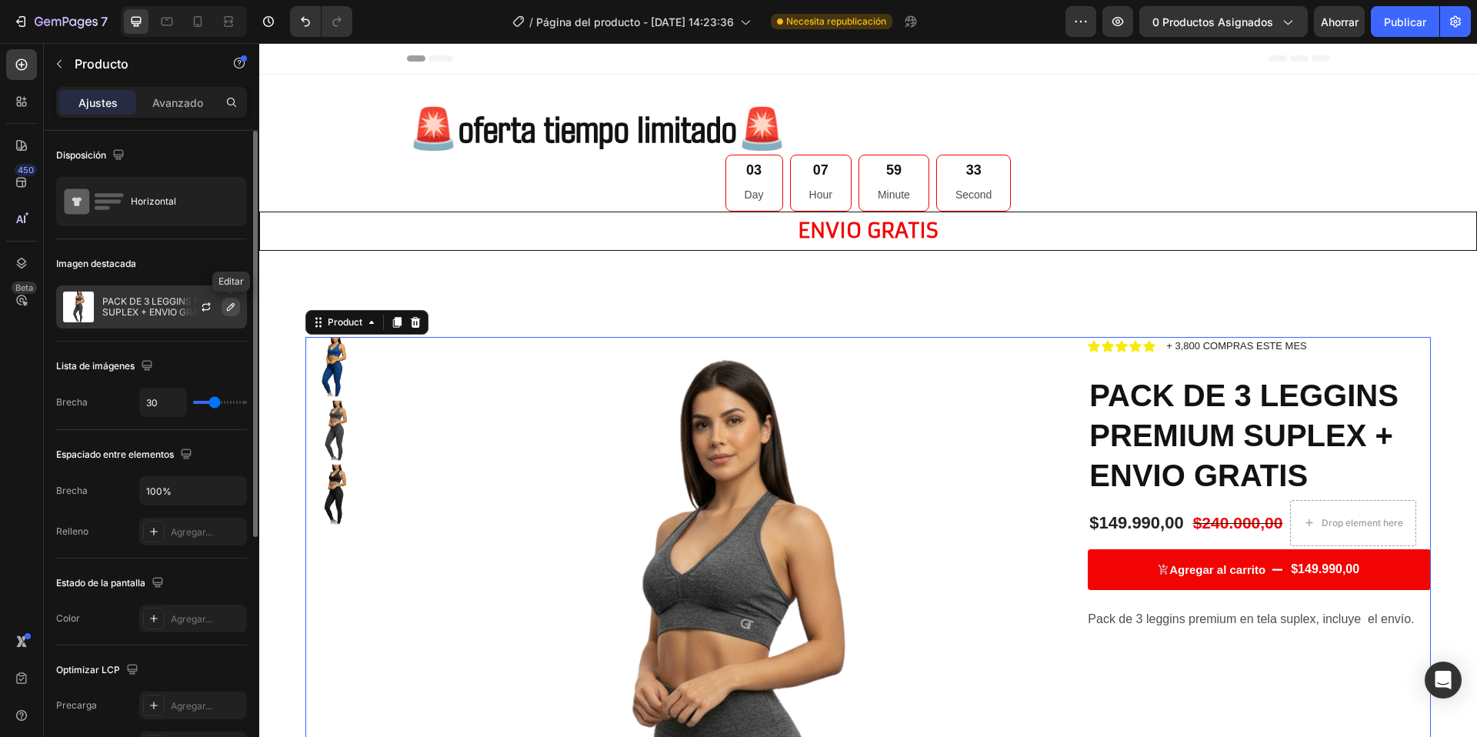
click at [234, 306] on icon "button" at bounding box center [231, 307] width 12 height 12
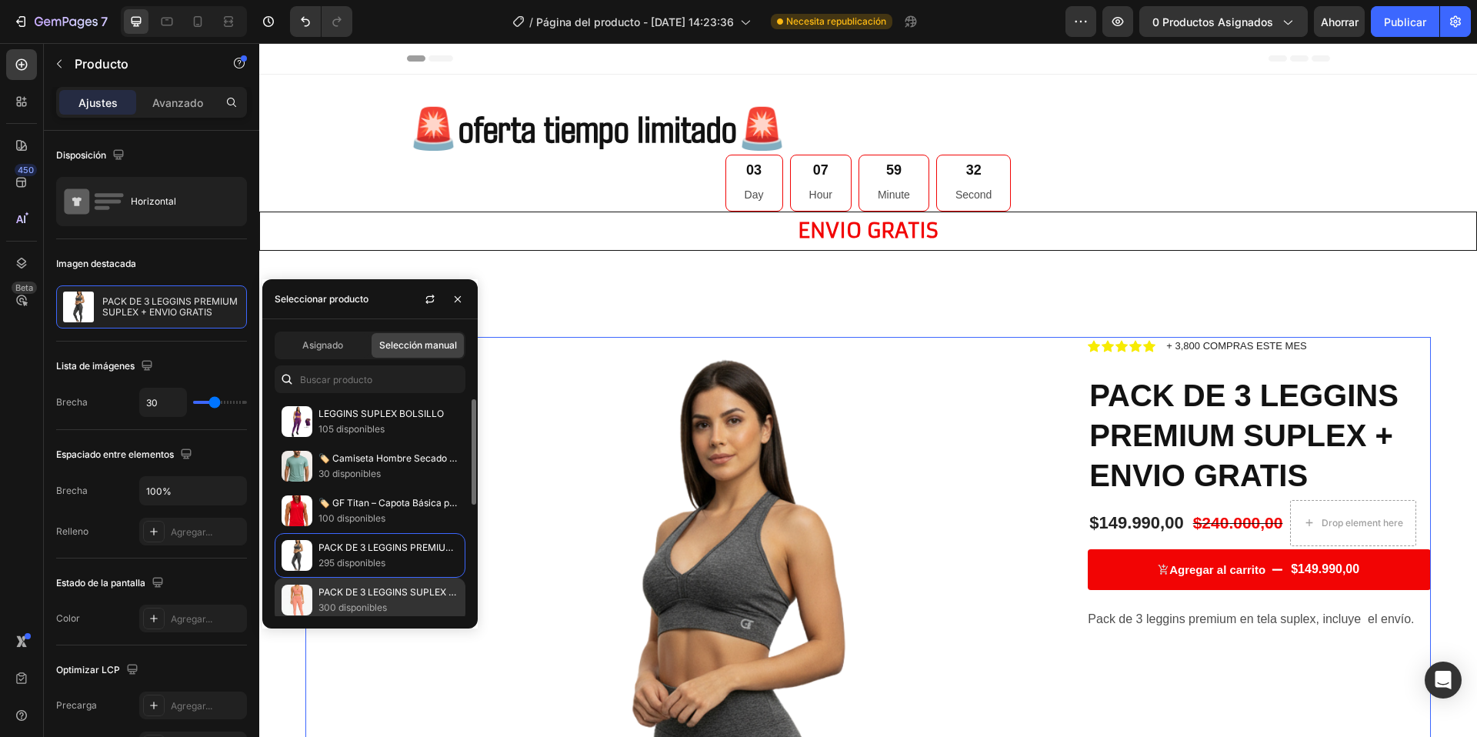
drag, startPoint x: 326, startPoint y: 595, endPoint x: 375, endPoint y: 600, distance: 49.5
click at [326, 595] on font "PACK DE 3 LEGGINS SUPLEX PREMIUM + TOP" at bounding box center [420, 592] width 204 height 12
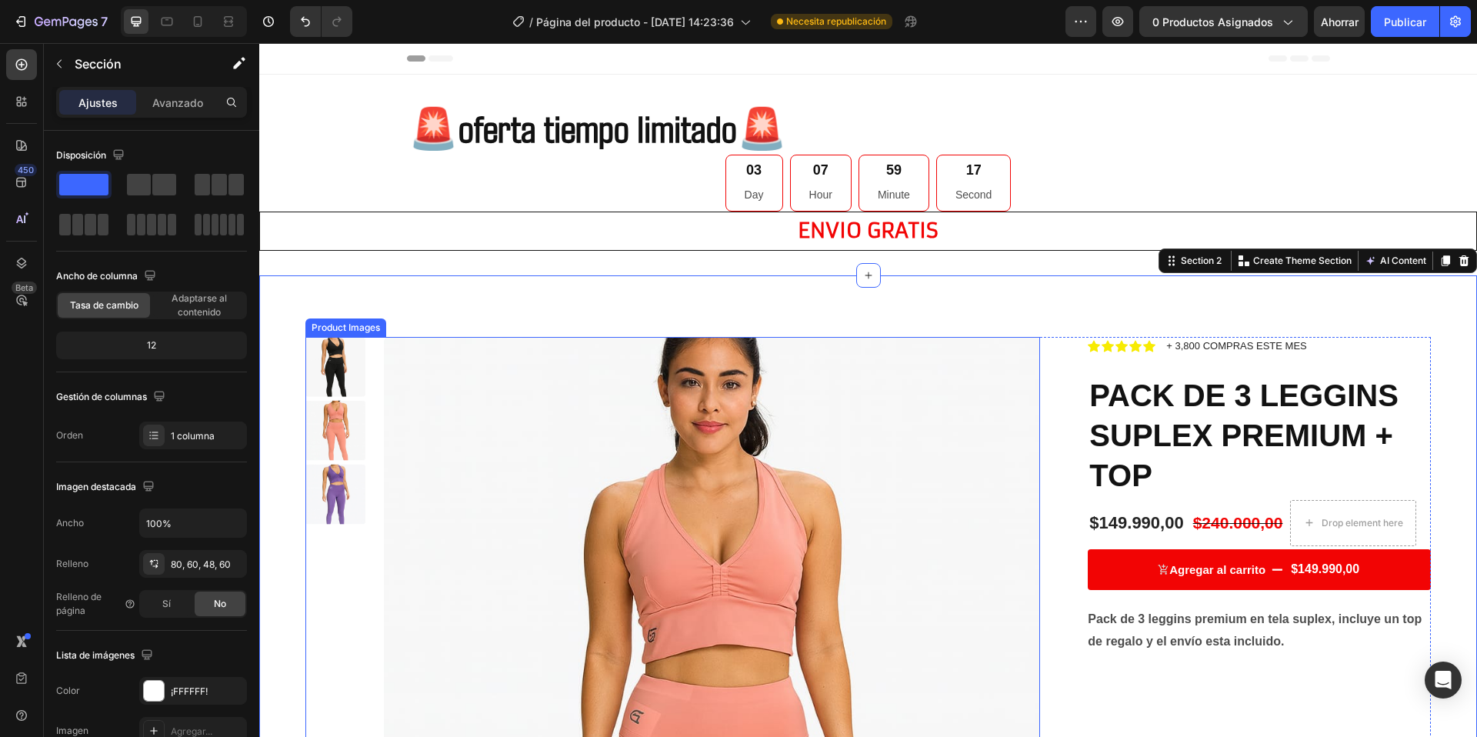
click at [341, 482] on img at bounding box center [335, 495] width 60 height 60
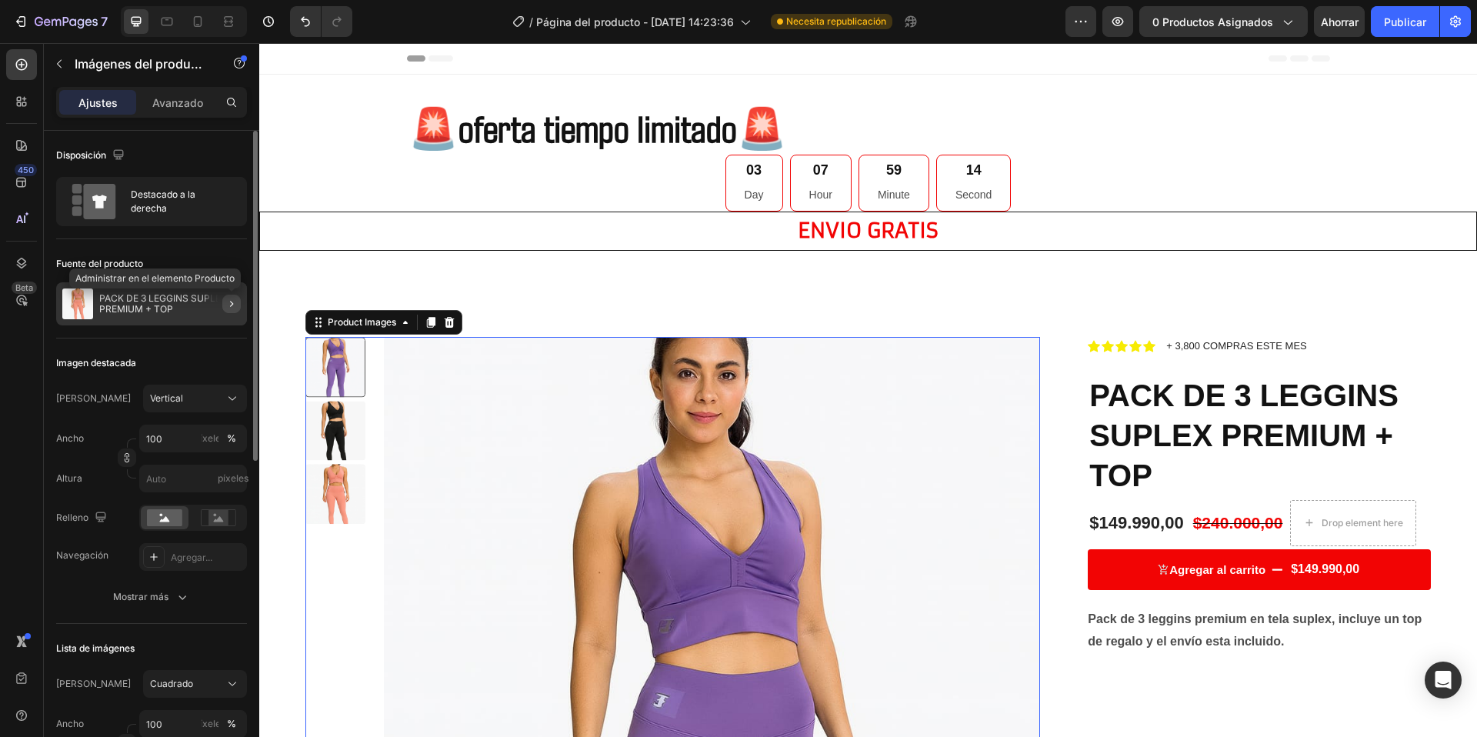
click at [232, 302] on icon "button" at bounding box center [231, 304] width 3 height 6
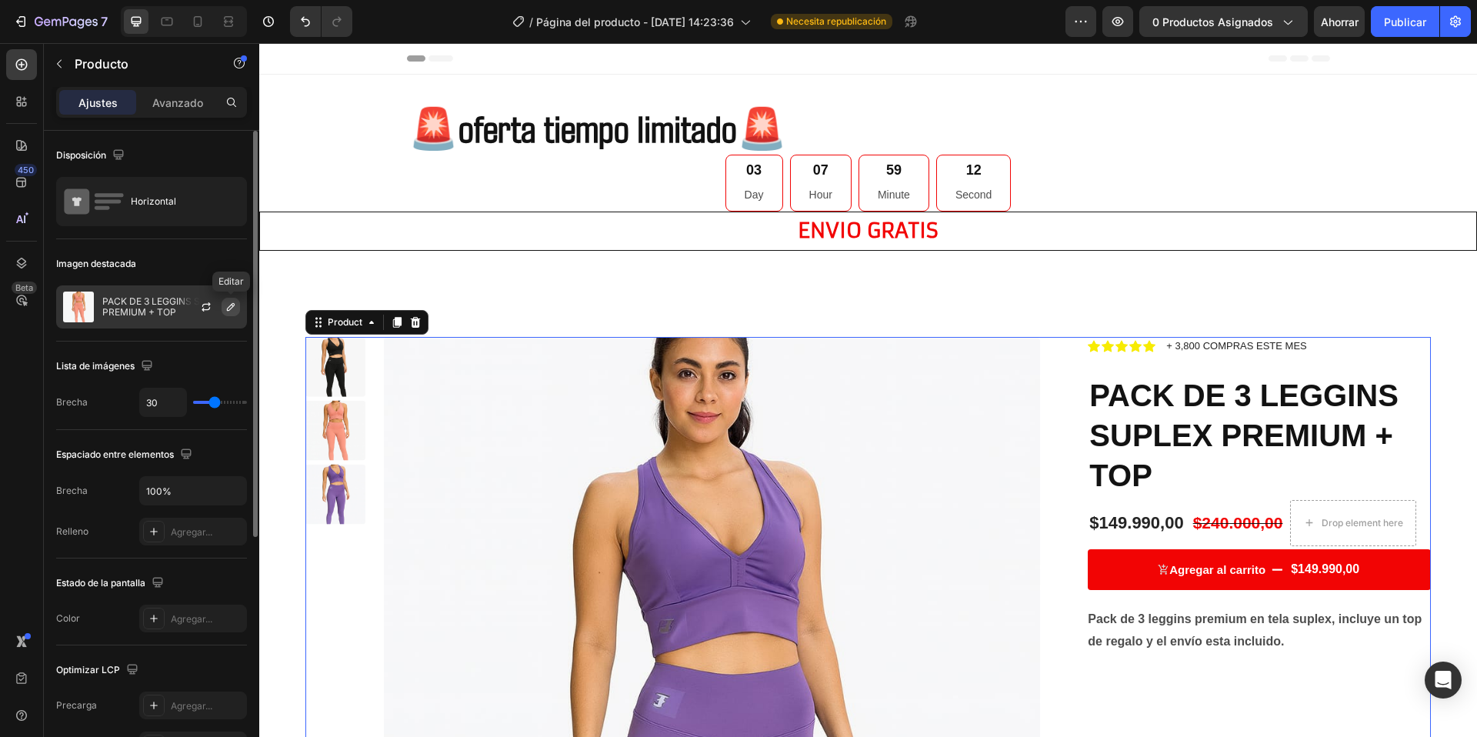
click at [231, 305] on icon "button" at bounding box center [231, 307] width 8 height 8
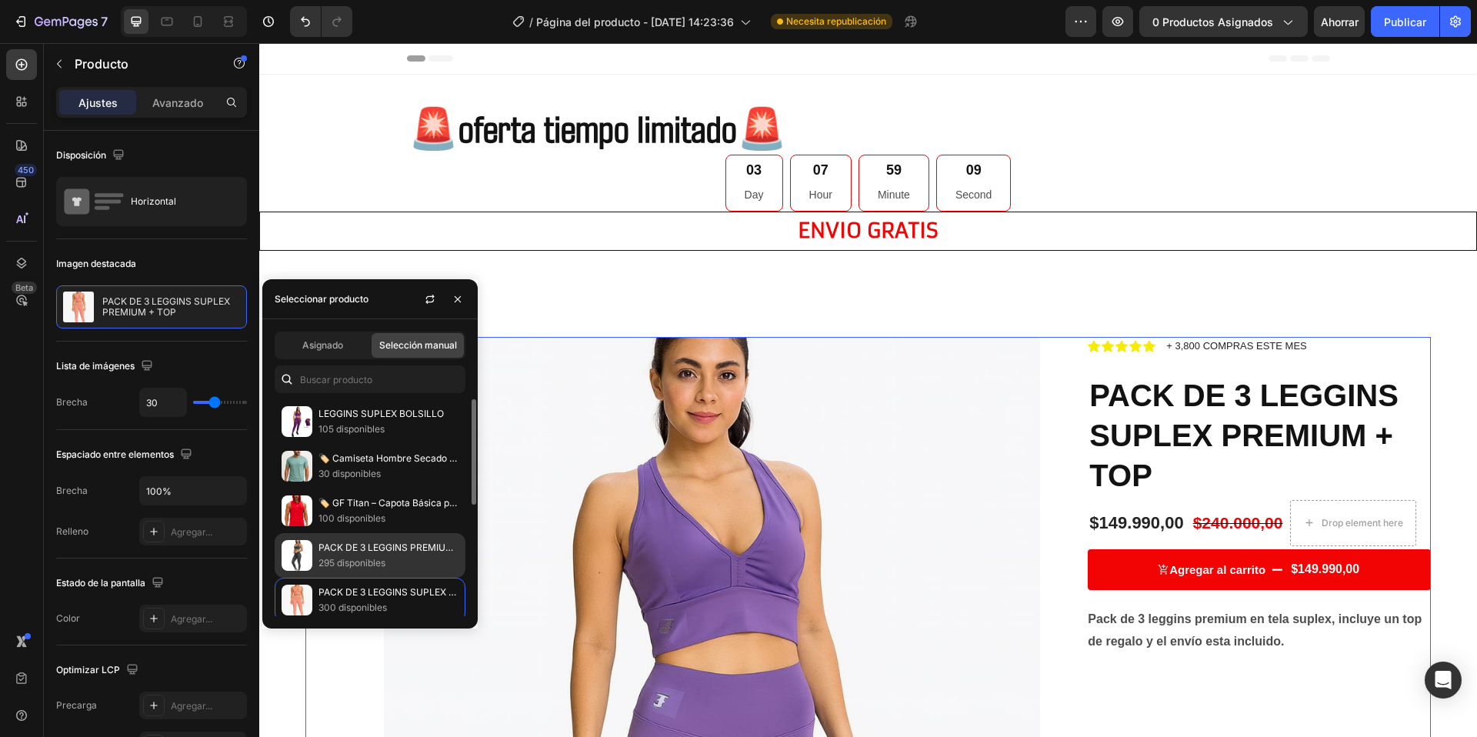
click at [392, 564] on p "295 disponibles" at bounding box center [388, 562] width 140 height 15
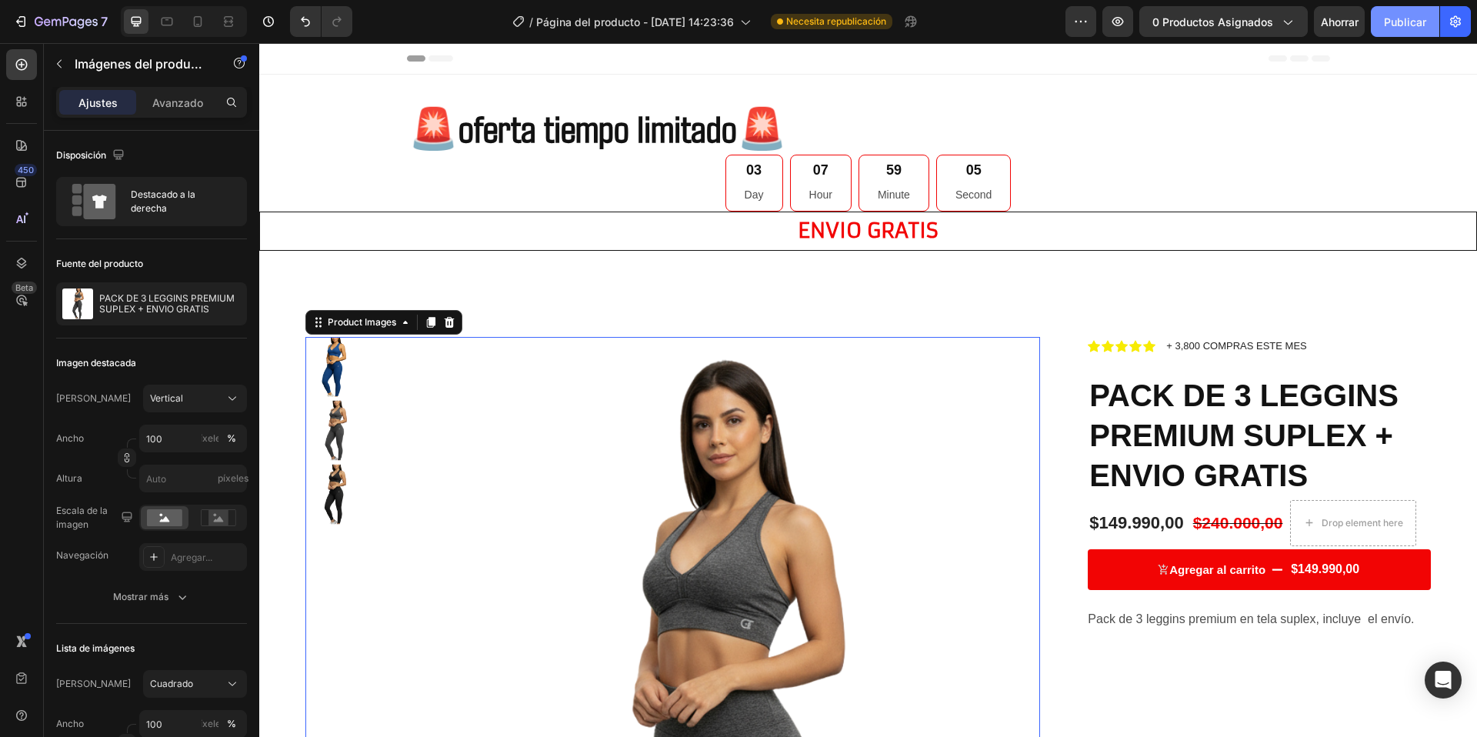
click at [1422, 22] on font "Publicar" at bounding box center [1405, 21] width 42 height 13
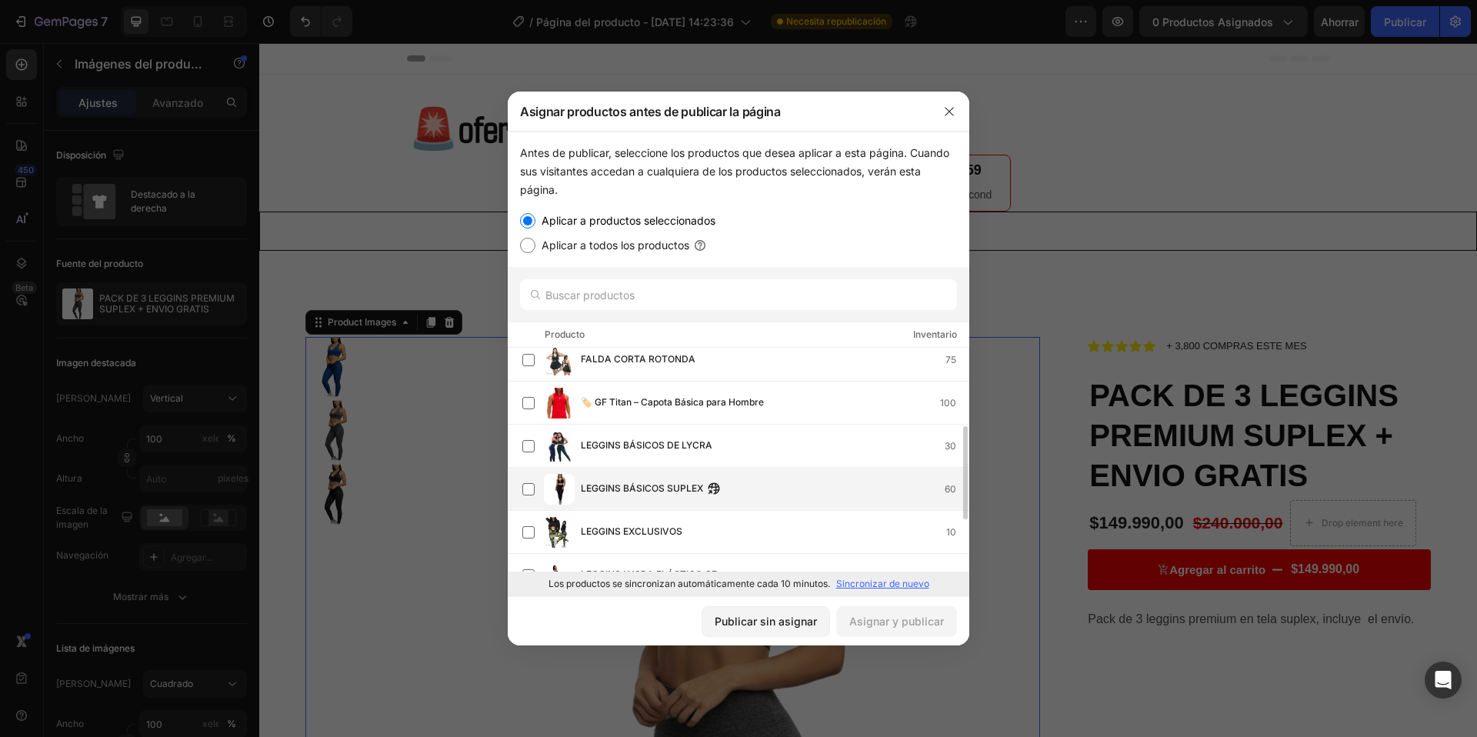
scroll to position [192, 0]
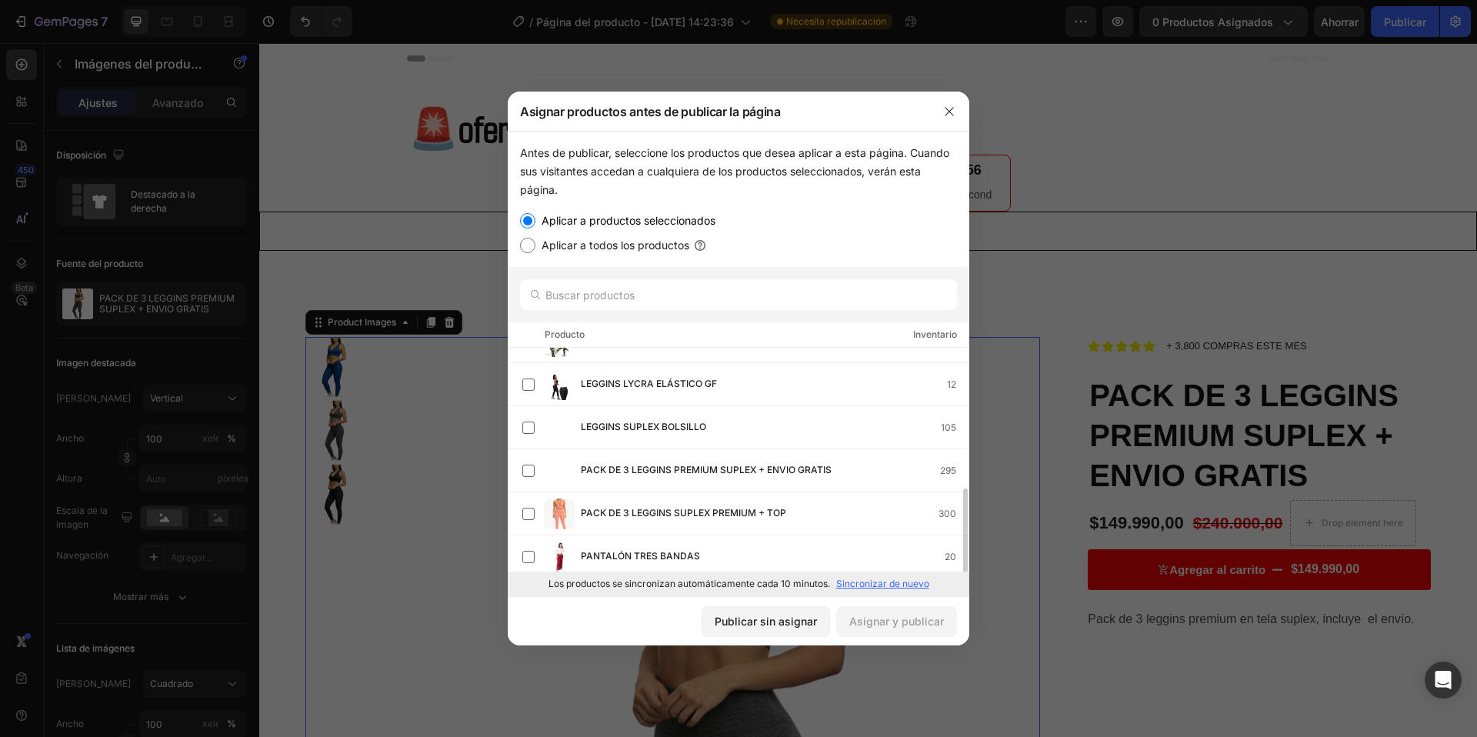
click at [612, 472] on font "PACK DE 3 LEGGINS PREMIUM SUPLEX + ENVIO GRATIS" at bounding box center [706, 470] width 251 height 12
click at [888, 630] on button "Asignar y publicar" at bounding box center [896, 621] width 121 height 31
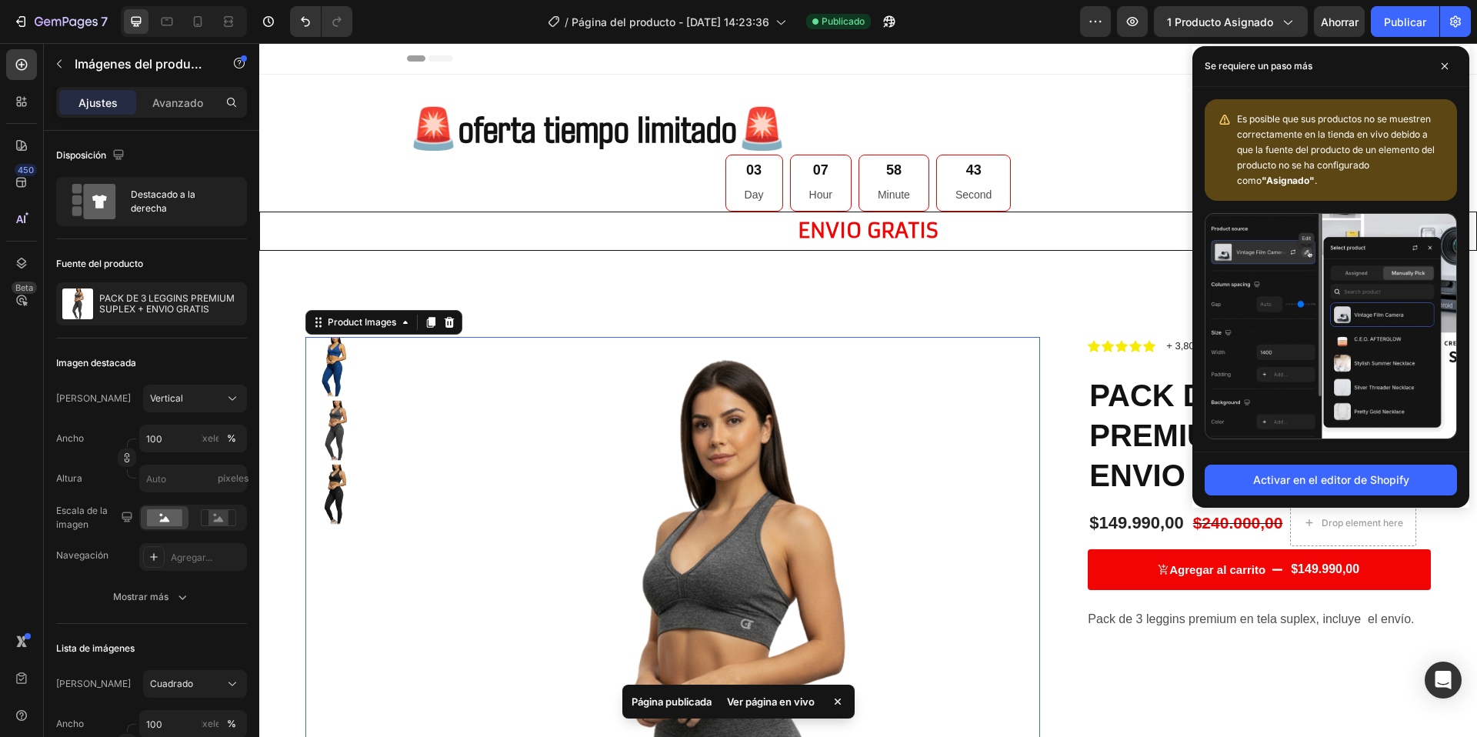
click at [769, 698] on font "Ver página en vivo" at bounding box center [771, 701] width 88 height 12
